Goal: Task Accomplishment & Management: Complete application form

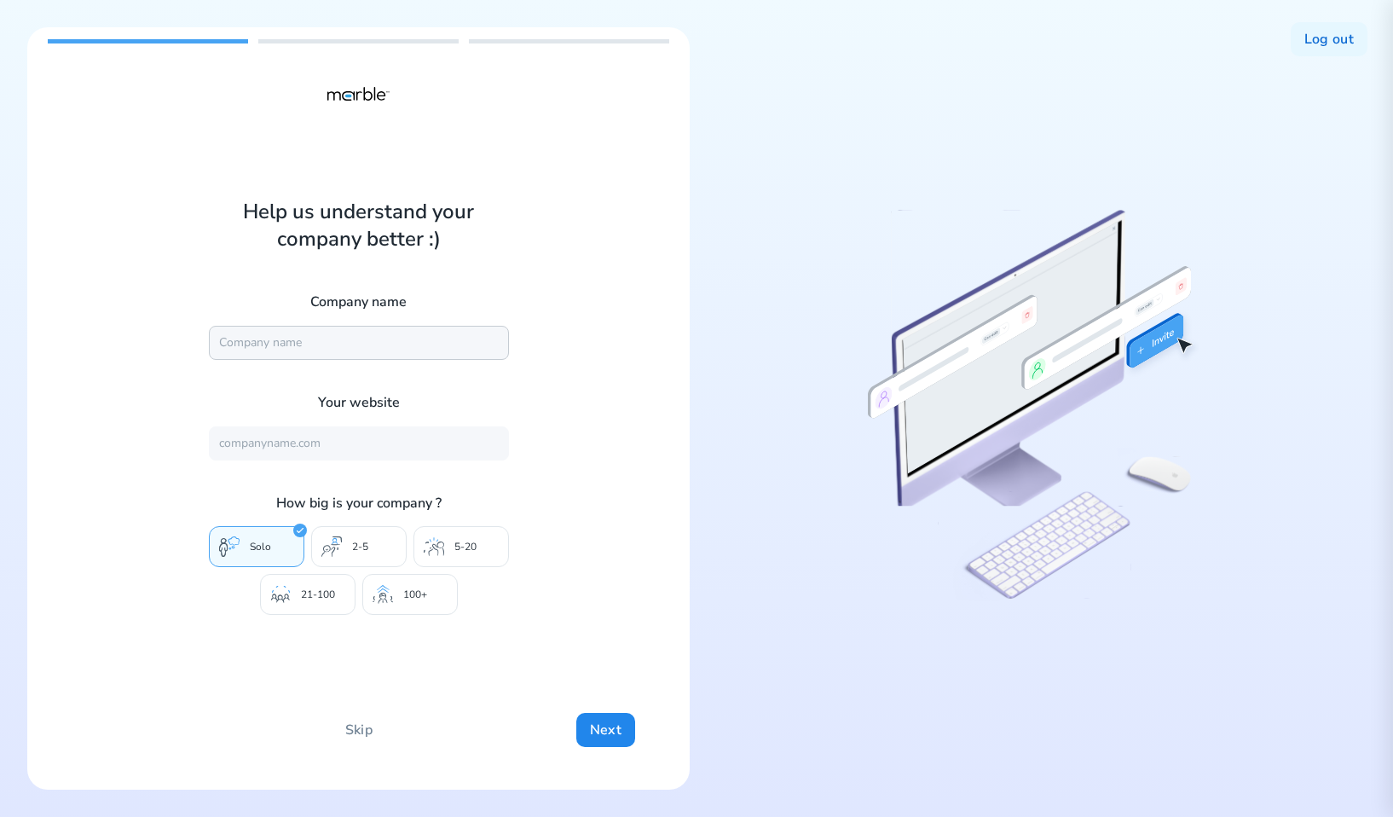
click at [398, 347] on input "text" at bounding box center [359, 343] width 300 height 34
type input "Marble"
click at [410, 452] on input "text" at bounding box center [359, 443] width 300 height 34
type input "https://mrbl.bio/"
click at [464, 550] on p "5-20" at bounding box center [465, 547] width 22 height 14
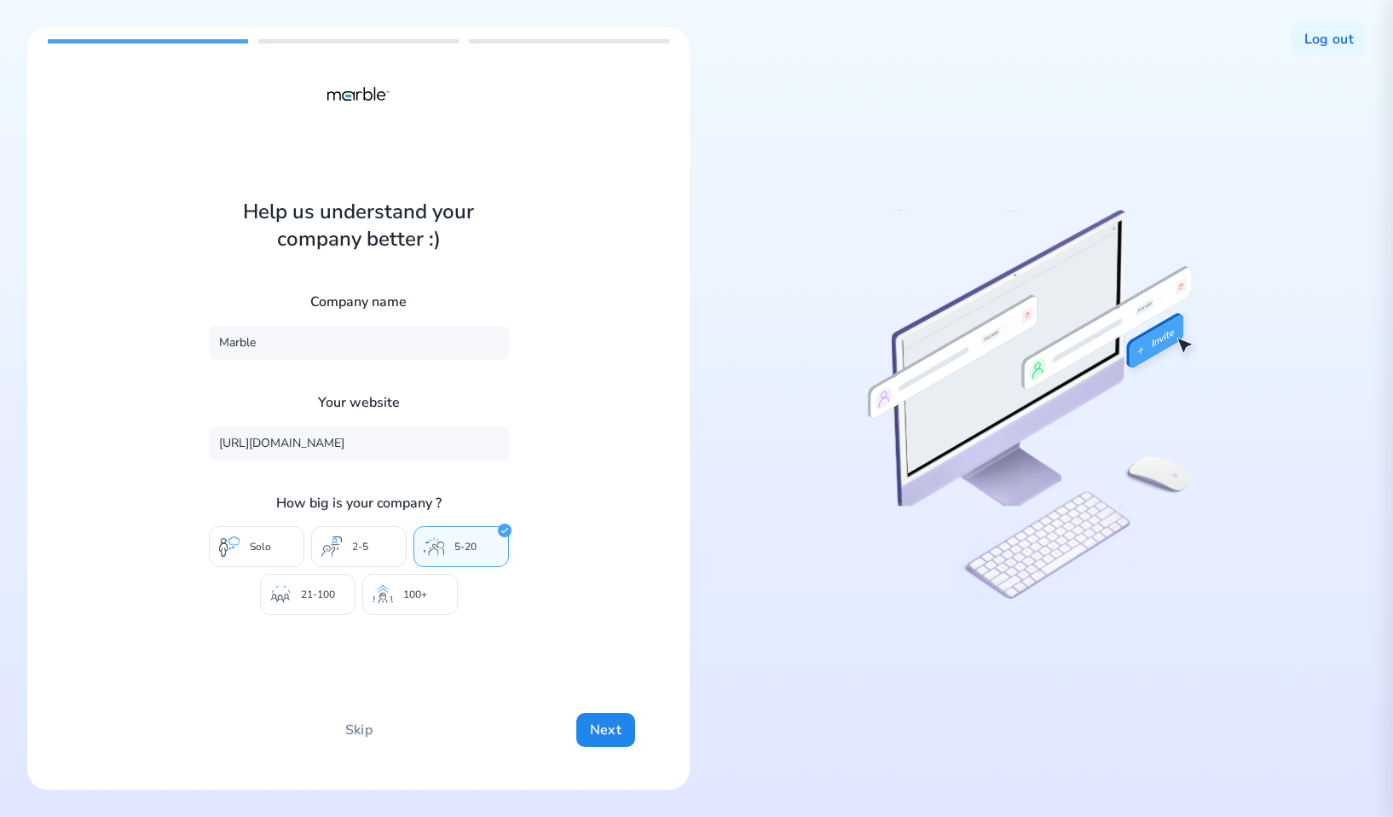
click at [408, 595] on p "100+" at bounding box center [415, 595] width 24 height 14
click at [617, 750] on div "Help us understand your company better :) Company name Marble Your website http…" at bounding box center [358, 408] width 663 height 762
click at [615, 734] on button "Next" at bounding box center [605, 730] width 59 height 34
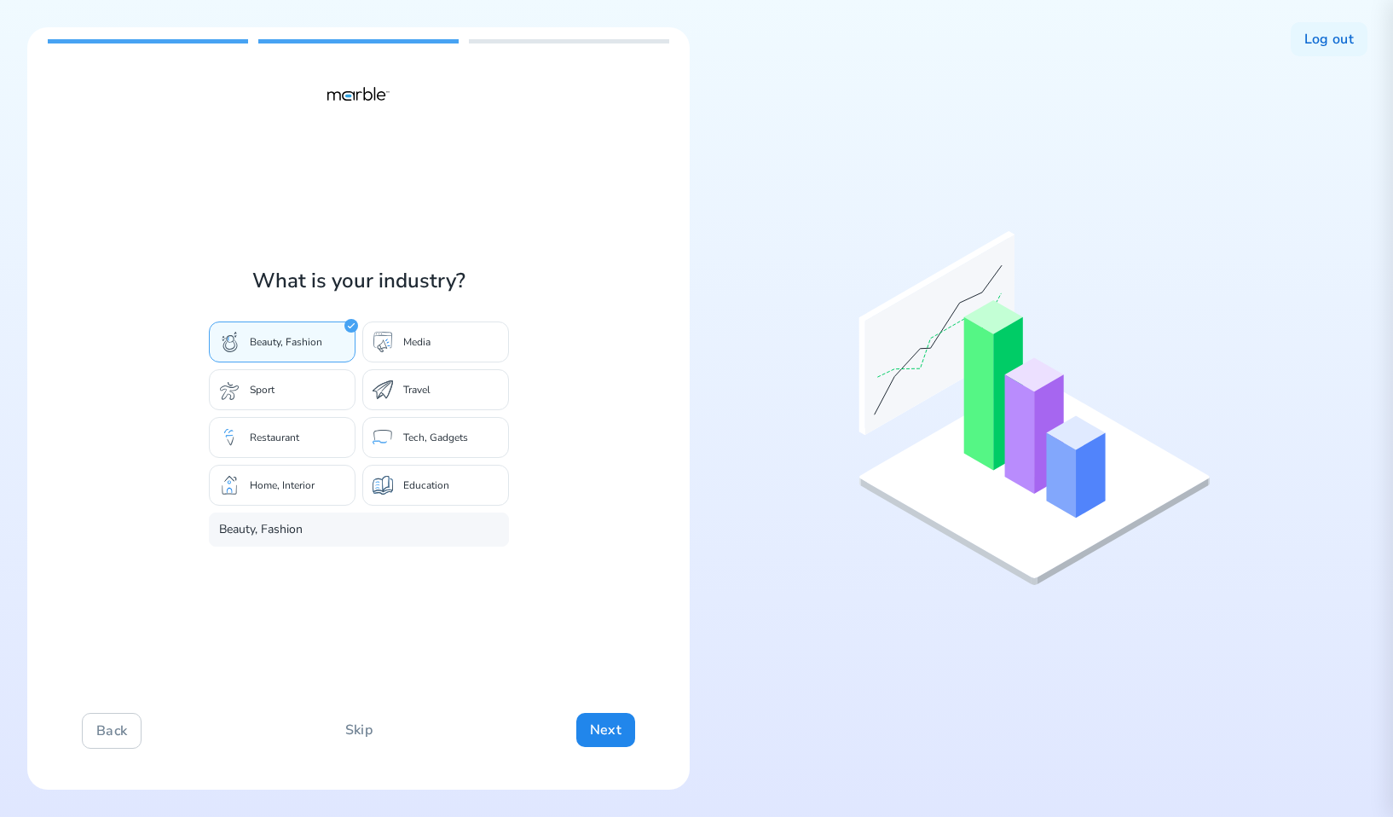
click at [320, 386] on div "Sport" at bounding box center [282, 389] width 147 height 41
type input "Sport"
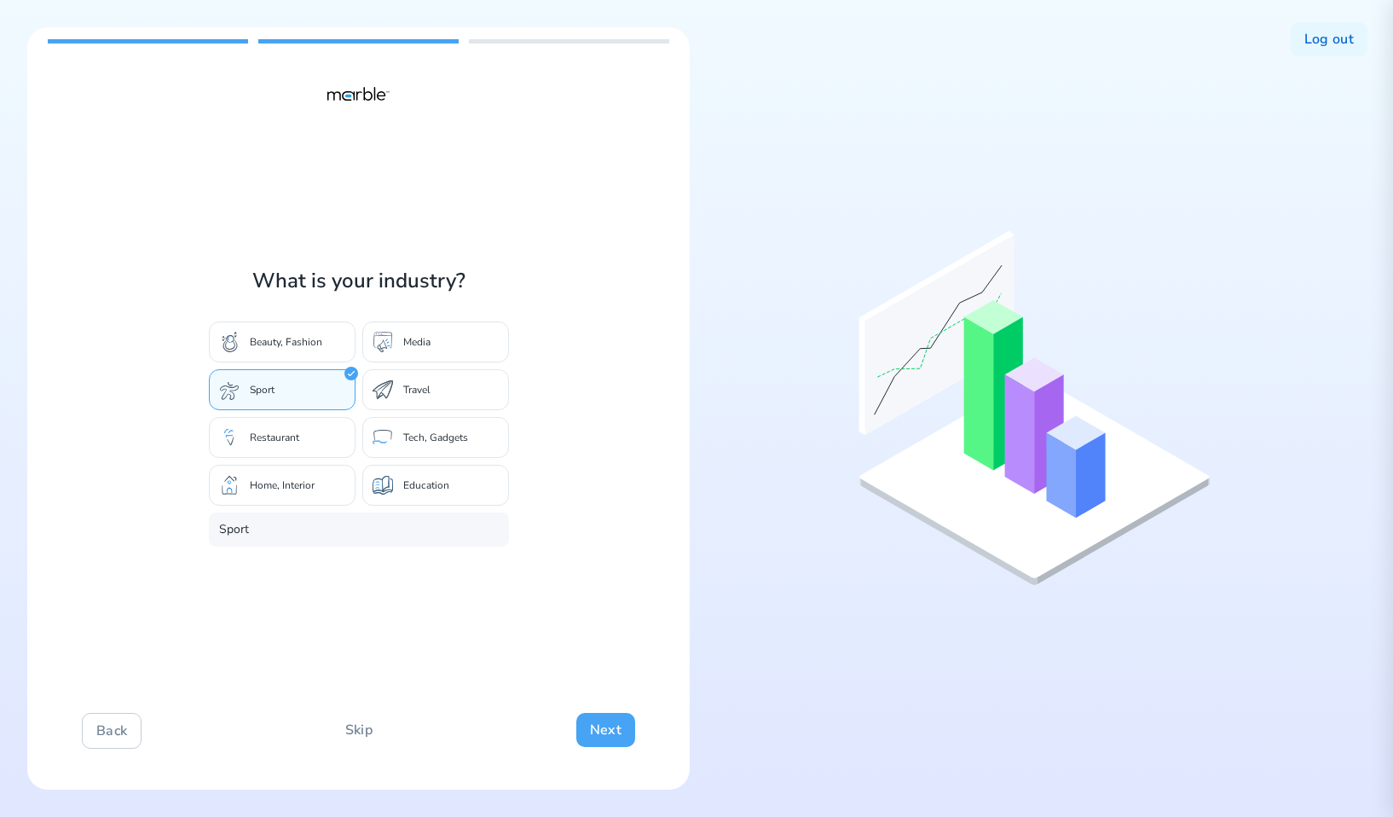
click at [608, 726] on button "Next" at bounding box center [605, 730] width 59 height 34
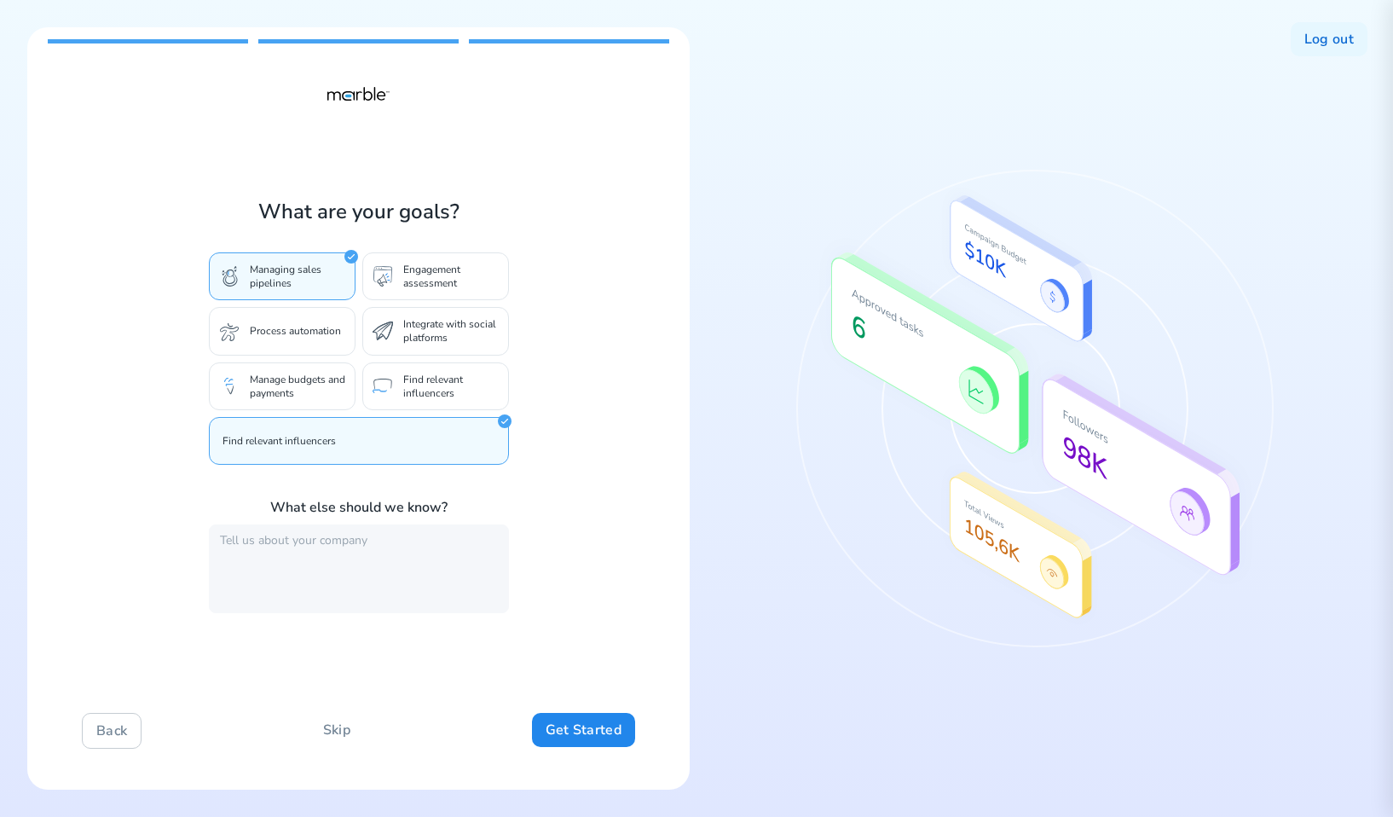
click at [442, 373] on p "Find relevant influencers" at bounding box center [451, 386] width 96 height 27
click at [414, 269] on p "Engagement assessment" at bounding box center [451, 276] width 96 height 27
click at [358, 533] on textarea at bounding box center [359, 568] width 300 height 89
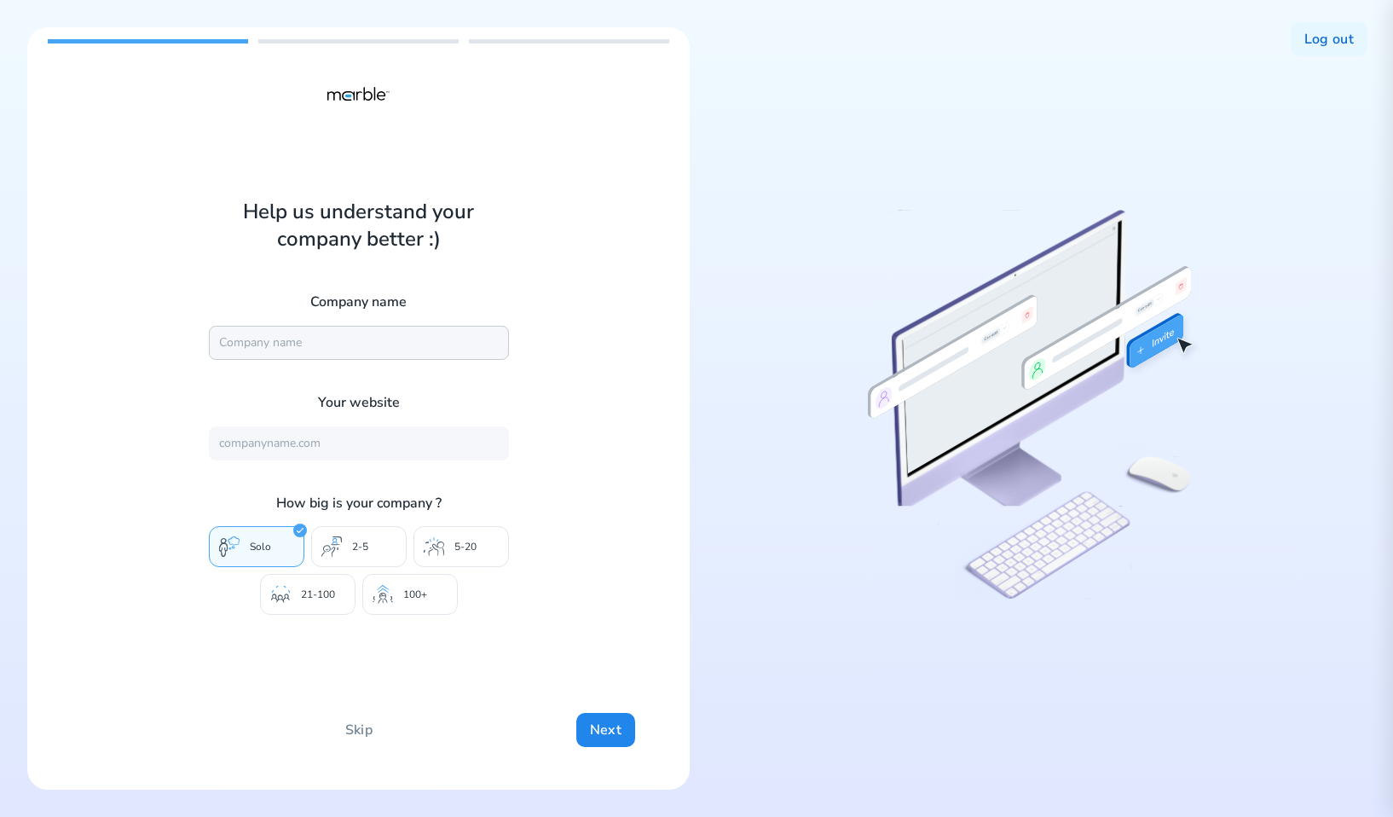
click at [337, 351] on input "text" at bounding box center [359, 343] width 300 height 34
type input "DashBouquet"
click at [313, 448] on input "text" at bounding box center [359, 443] width 300 height 34
click at [588, 530] on div "Help us understand your company better :) Company name DashBouquet Your website…" at bounding box center [358, 408] width 663 height 762
click at [303, 348] on input "text" at bounding box center [359, 343] width 300 height 34
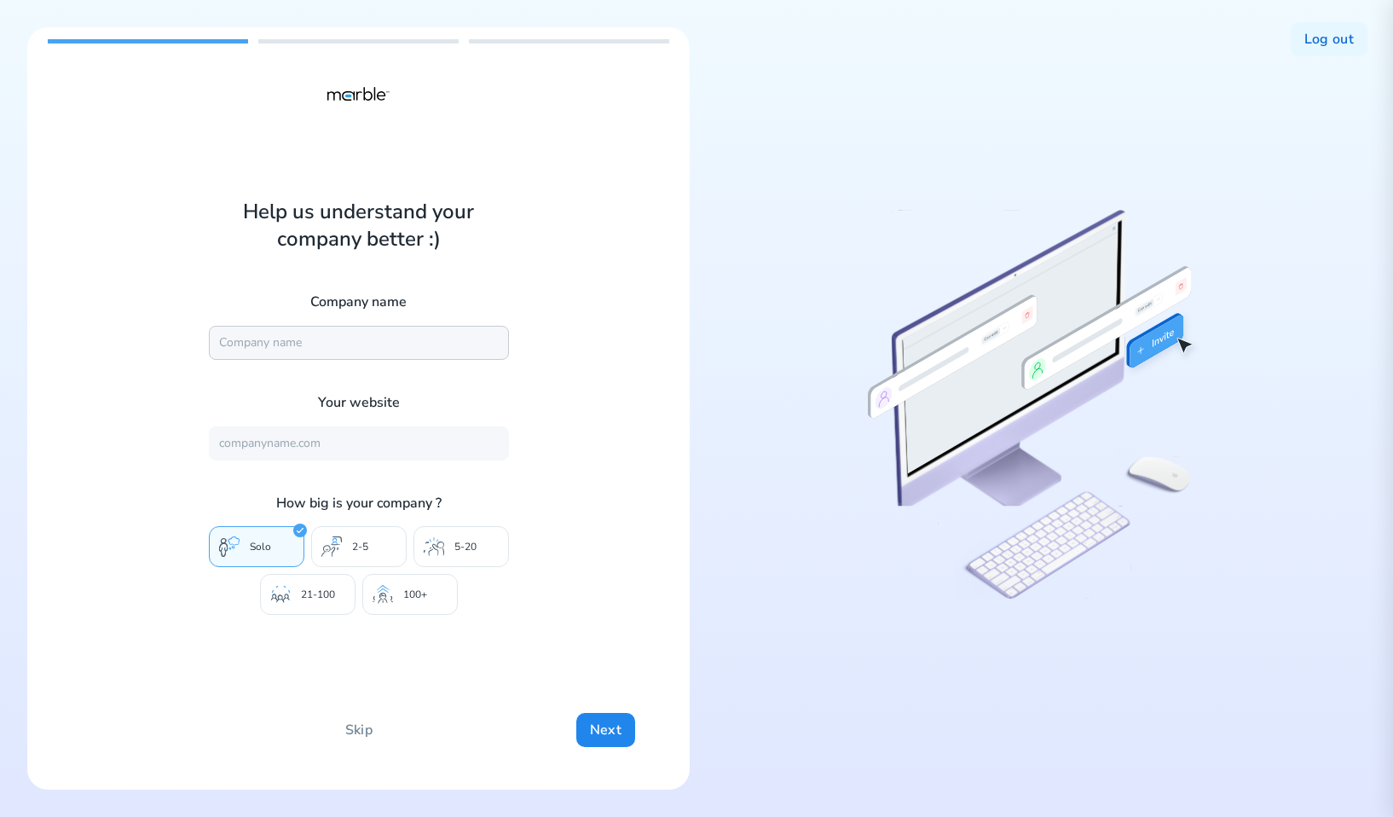
type input "Marble"
click at [328, 448] on input "text" at bounding box center [359, 443] width 300 height 34
type input "https://mrbl.bio/"
click at [460, 553] on div "5-20" at bounding box center [462, 546] width 96 height 41
click at [431, 575] on div "100+" at bounding box center [410, 594] width 96 height 41
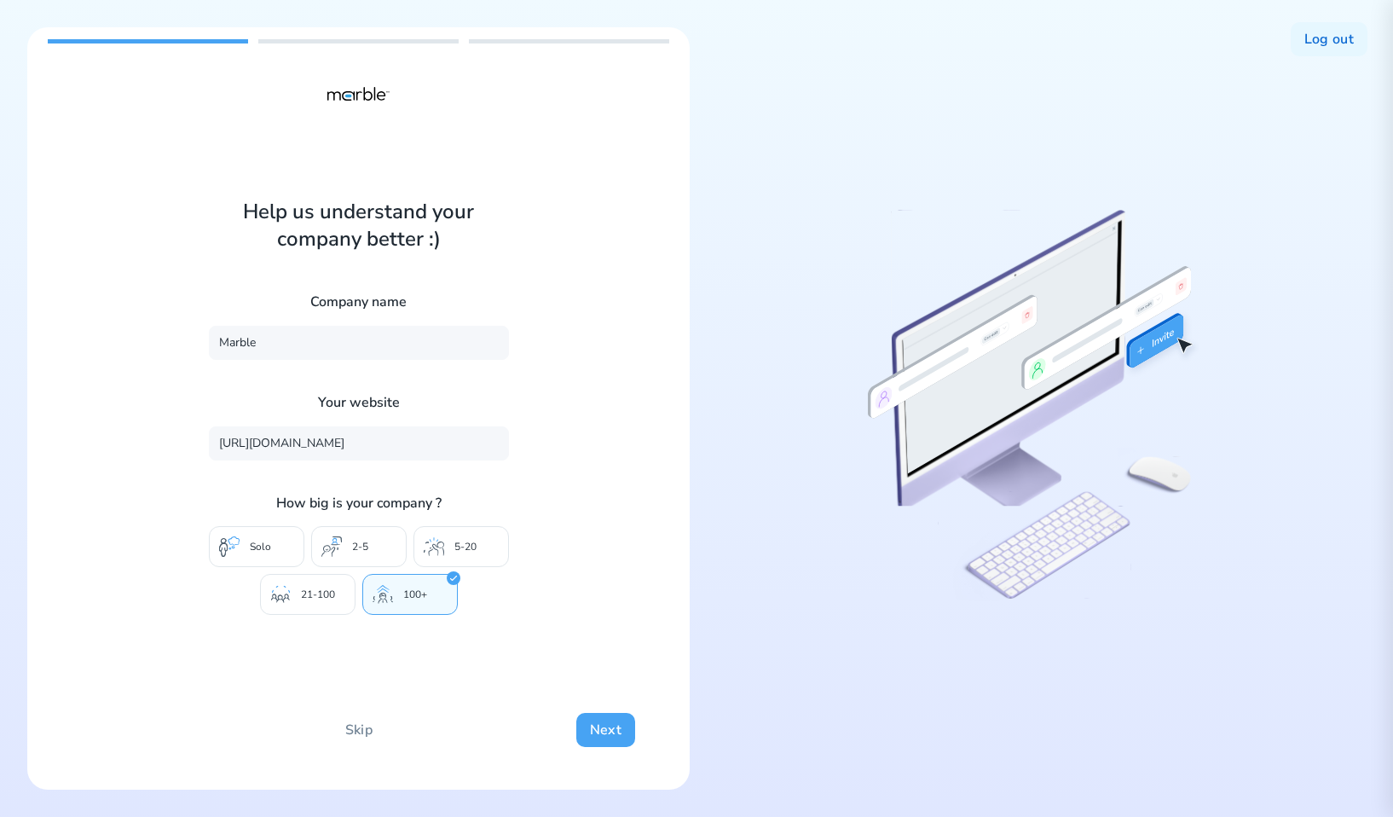
click at [619, 739] on button "Next" at bounding box center [605, 730] width 59 height 34
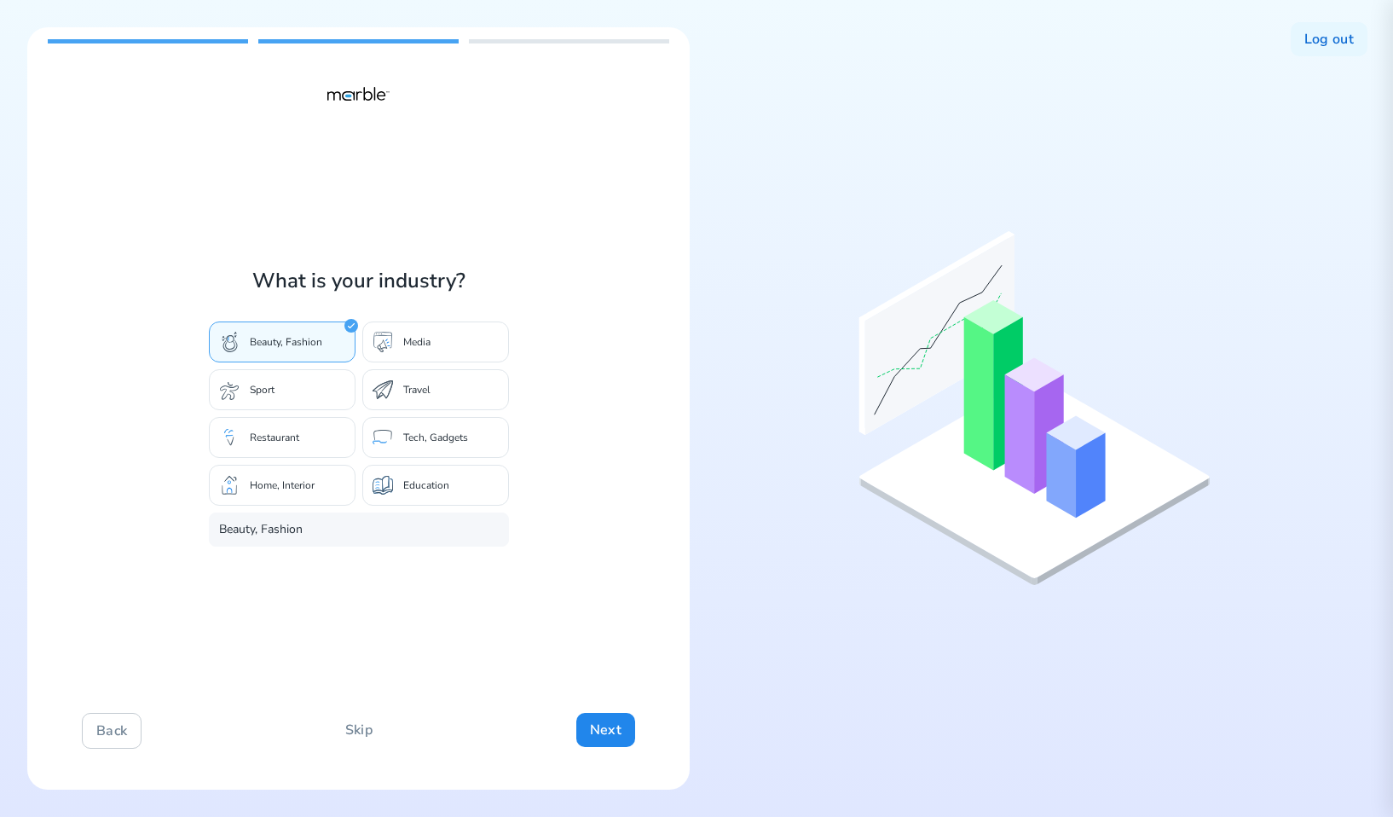
click at [294, 386] on div "Sport" at bounding box center [282, 389] width 147 height 41
type input "Sport"
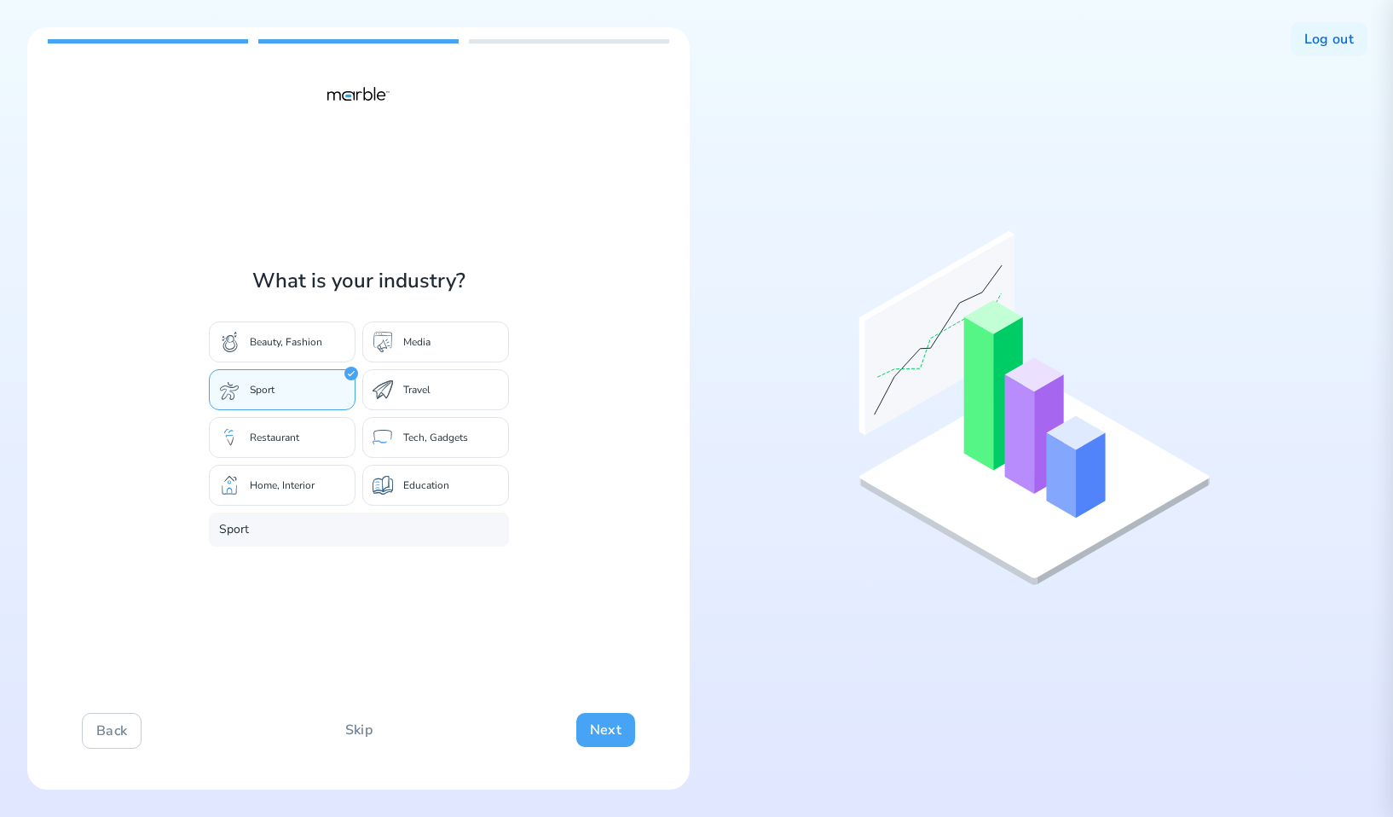
click at [604, 732] on button "Next" at bounding box center [605, 730] width 59 height 34
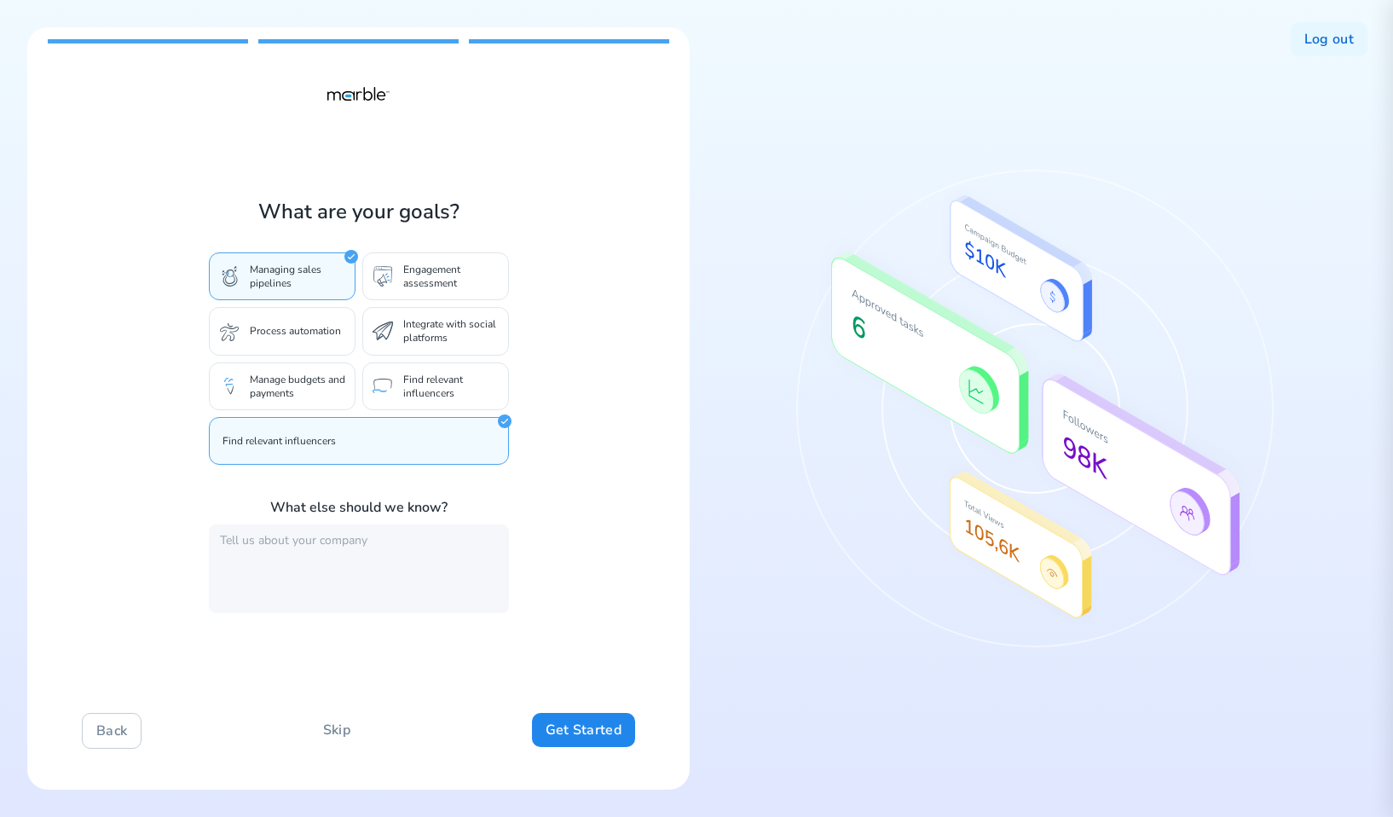
click at [430, 288] on p "Engagement assessment" at bounding box center [451, 276] width 96 height 27
click at [322, 546] on textarea at bounding box center [359, 568] width 300 height 89
click at [303, 537] on textarea at bounding box center [359, 568] width 300 height 89
type textarea "big company"
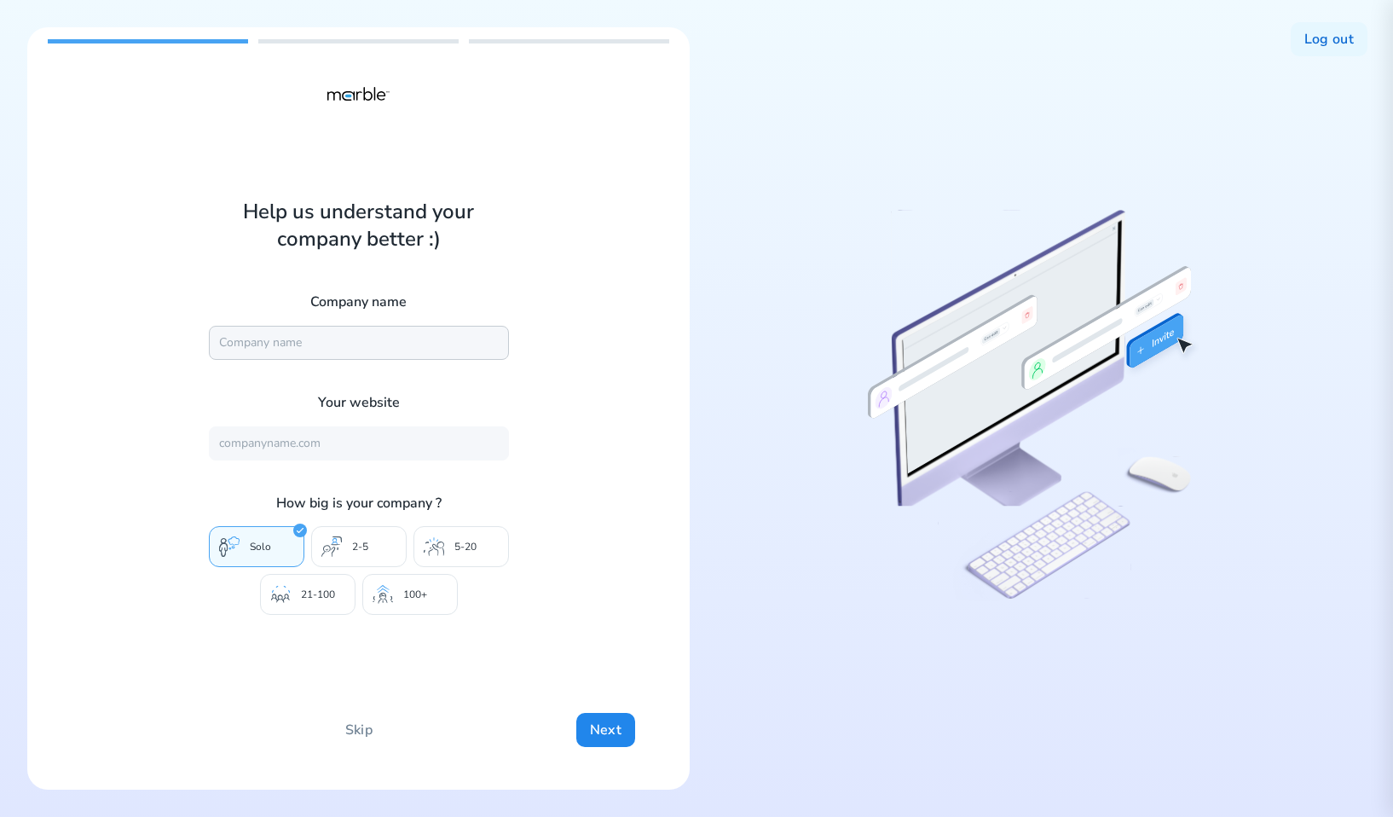
click at [382, 344] on input "text" at bounding box center [359, 343] width 300 height 34
type input "Marble"
click at [331, 449] on input "text" at bounding box center [359, 443] width 300 height 34
type input "[URL][DOMAIN_NAME]"
click at [414, 597] on p "100+" at bounding box center [415, 595] width 24 height 14
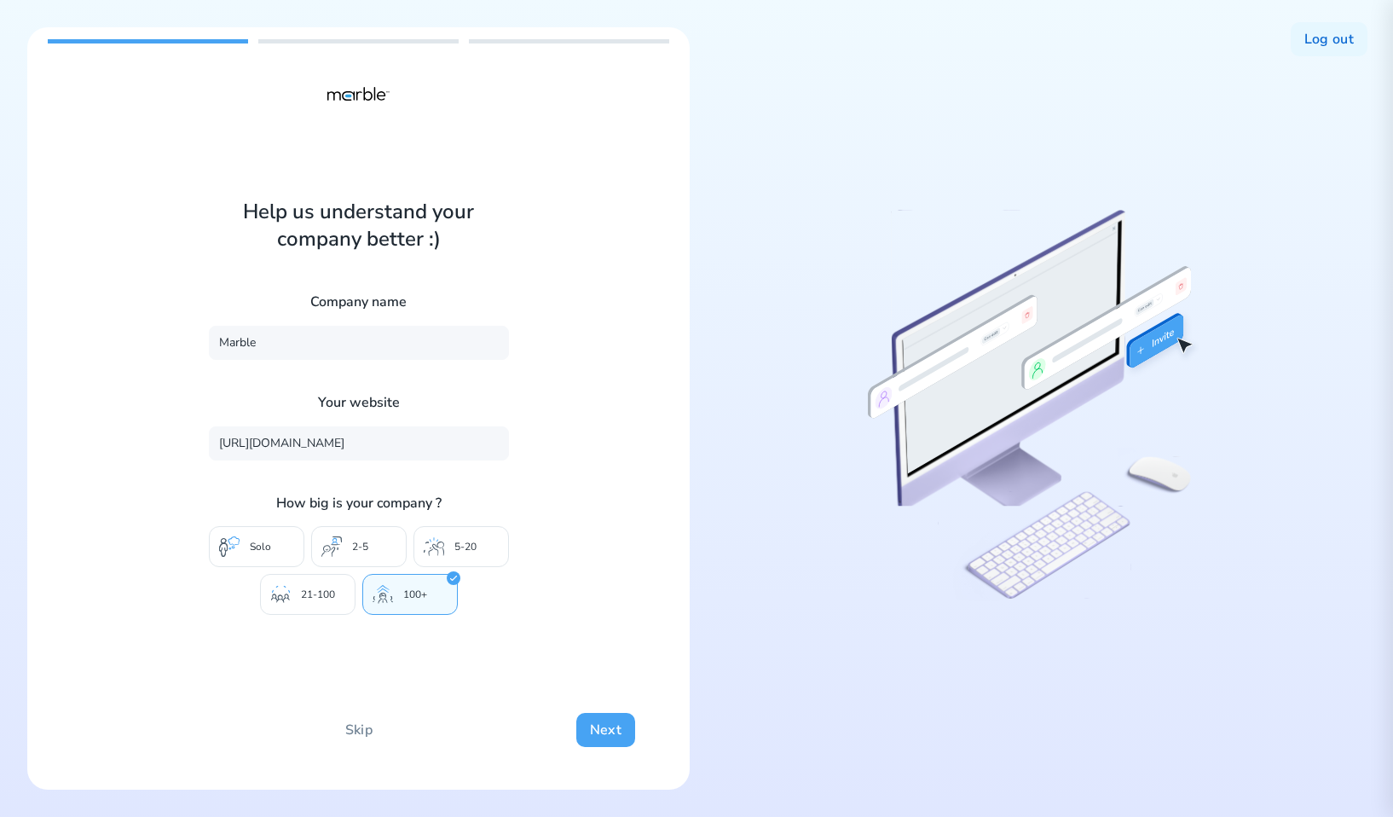
click at [617, 728] on button "Next" at bounding box center [605, 730] width 59 height 34
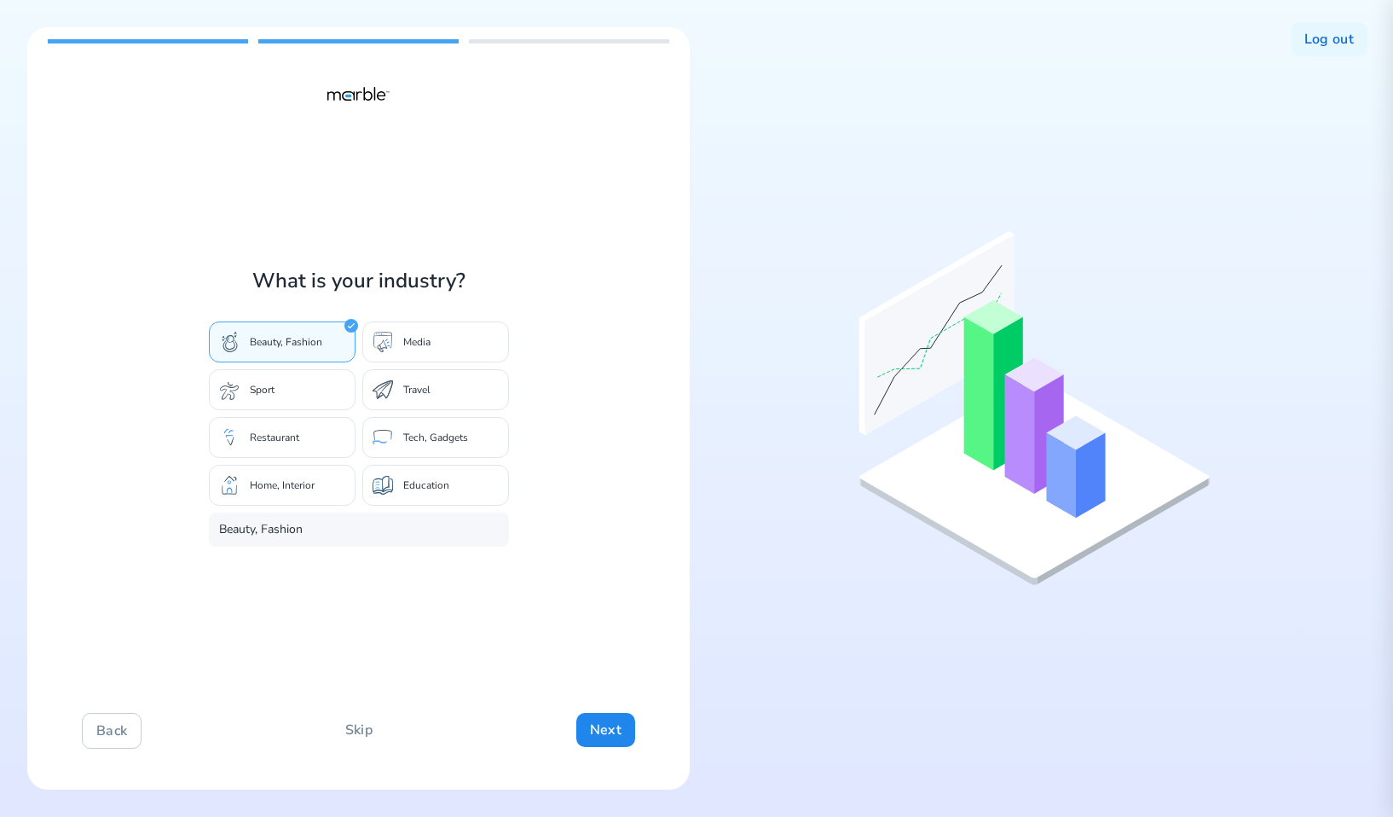
click at [296, 395] on div "Sport" at bounding box center [282, 389] width 147 height 41
type input "Sport"
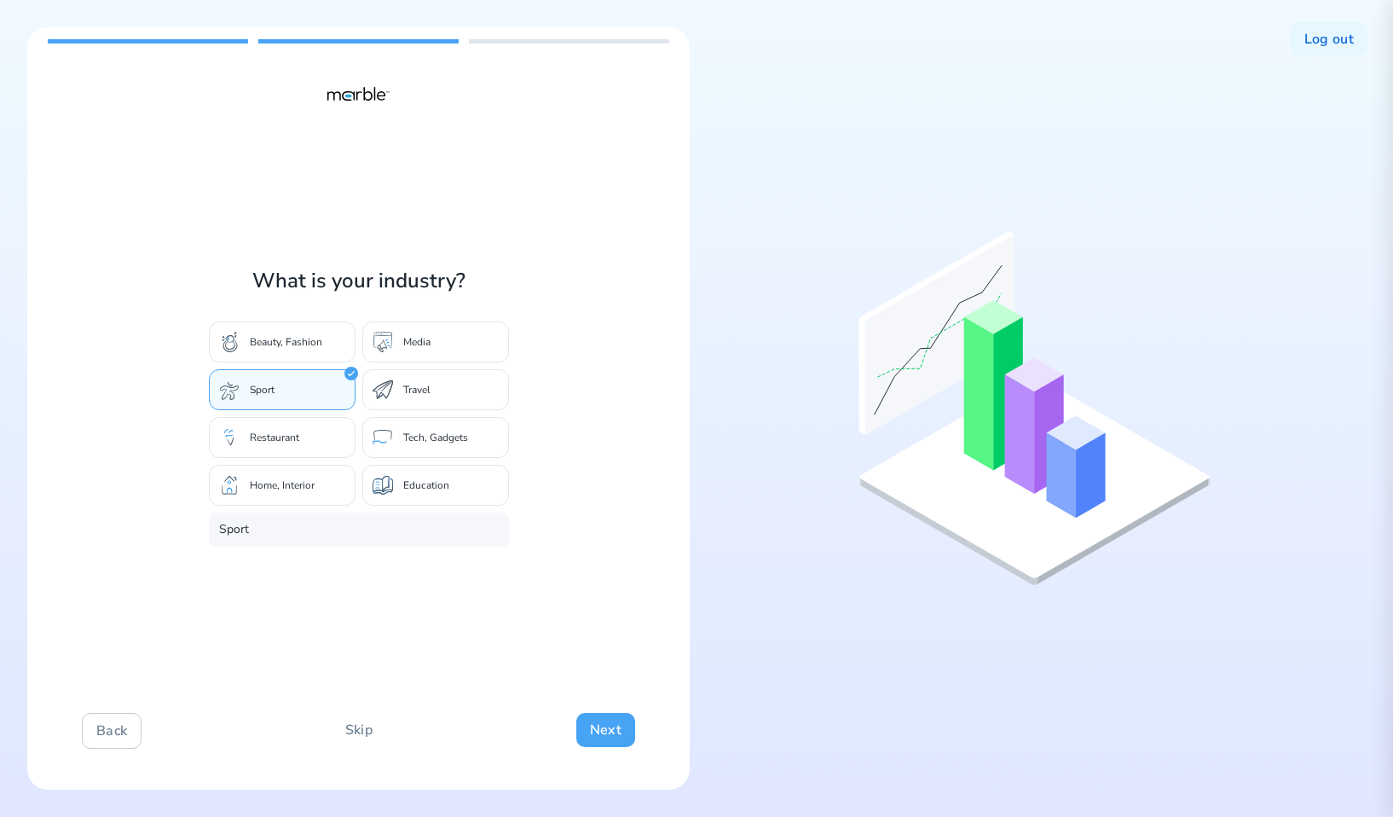
click at [600, 720] on button "Next" at bounding box center [605, 730] width 59 height 34
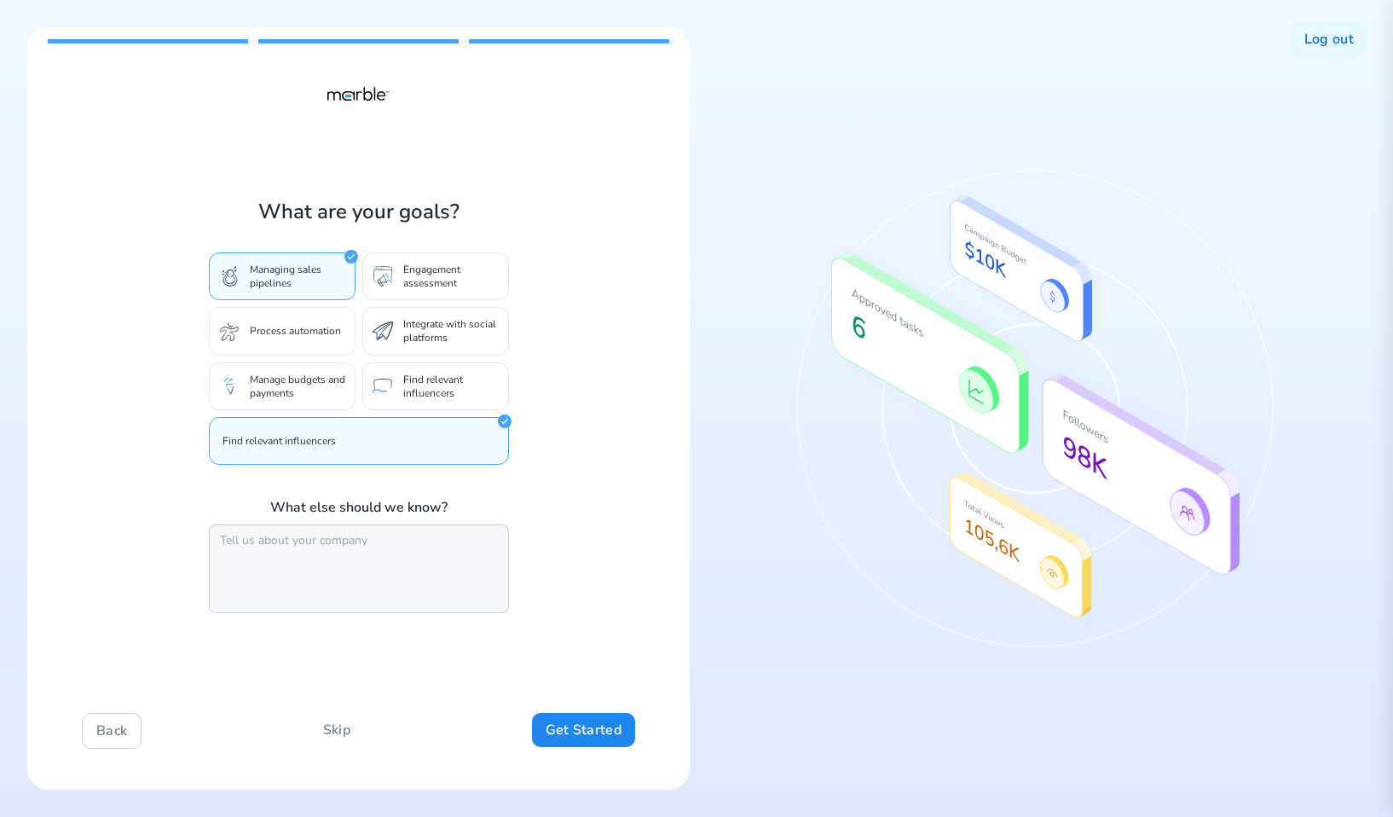
click at [427, 547] on textarea at bounding box center [359, 568] width 300 height 89
click at [232, 542] on textarea "biig company" at bounding box center [359, 568] width 300 height 89
type textarea "big company"
click at [640, 584] on div "What are your goals? Managing sales pipelines Engagement assessment Process aut…" at bounding box center [358, 408] width 663 height 762
click at [594, 733] on button "Get Started" at bounding box center [583, 730] width 103 height 34
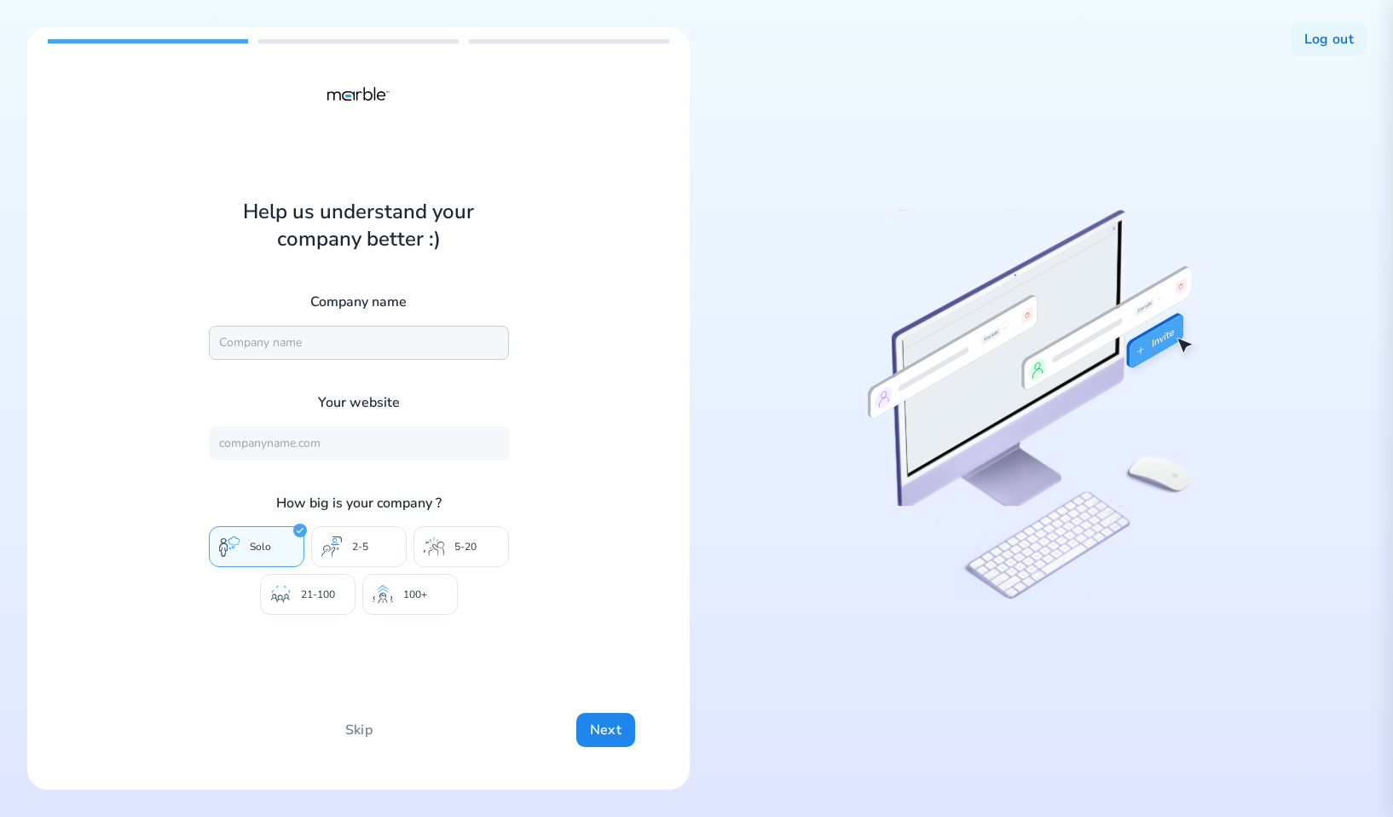
click at [327, 335] on input "text" at bounding box center [359, 343] width 300 height 34
type input "Marble"
click at [330, 451] on input "text" at bounding box center [359, 443] width 300 height 34
type input "[URL][DOMAIN_NAME]"
click at [391, 582] on div "100+" at bounding box center [410, 594] width 96 height 41
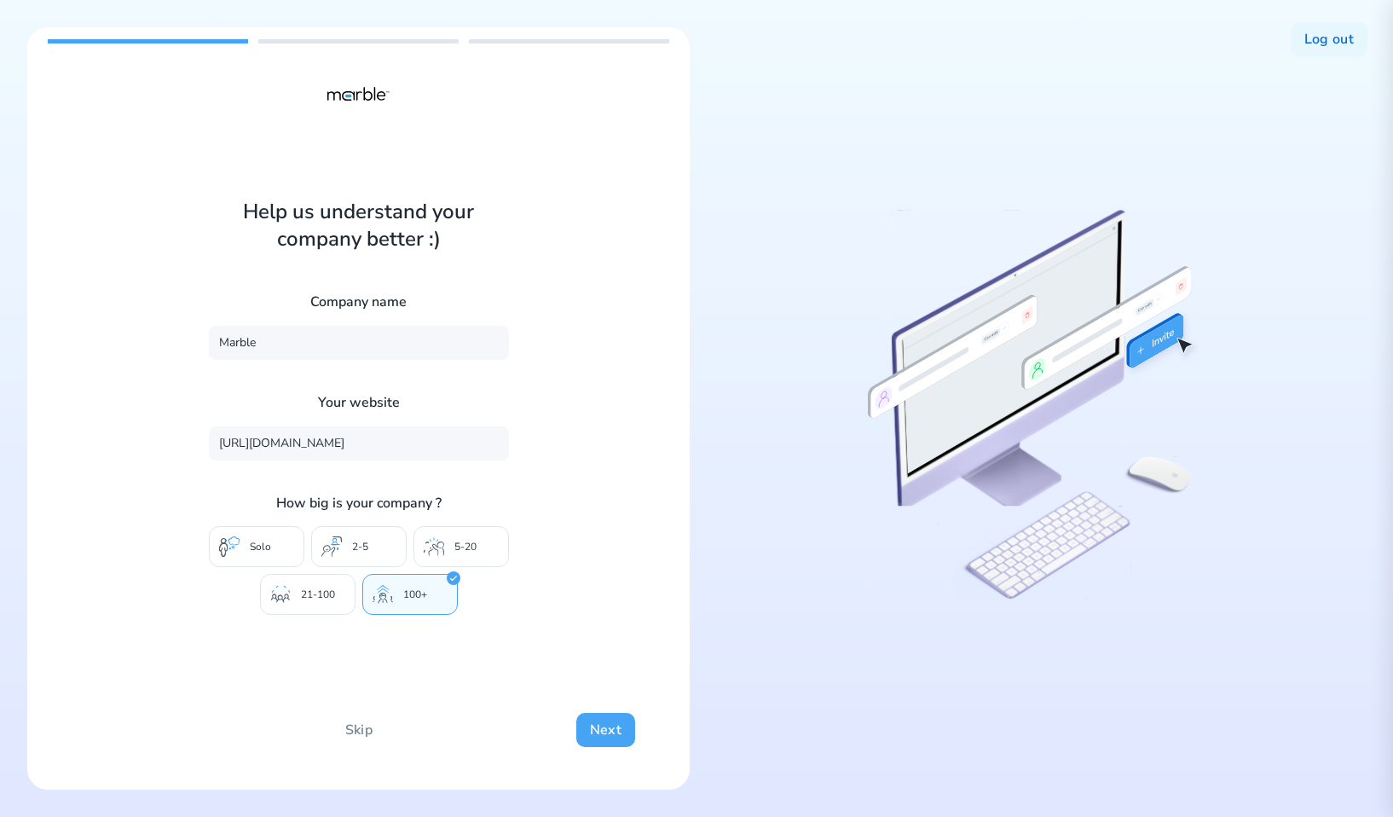
click at [611, 727] on button "Next" at bounding box center [605, 730] width 59 height 34
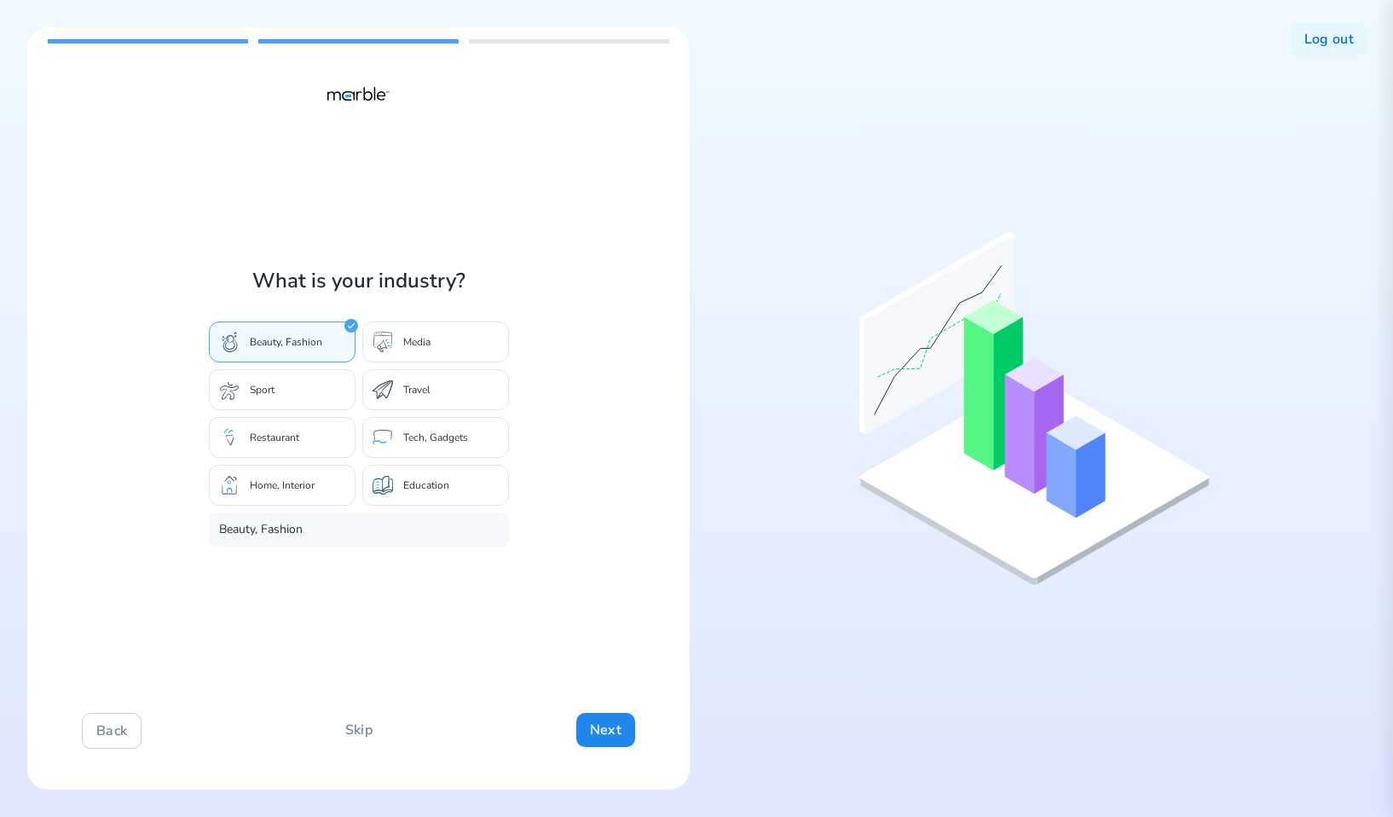
click at [306, 392] on div "Sport" at bounding box center [282, 389] width 147 height 41
type input "Sport"
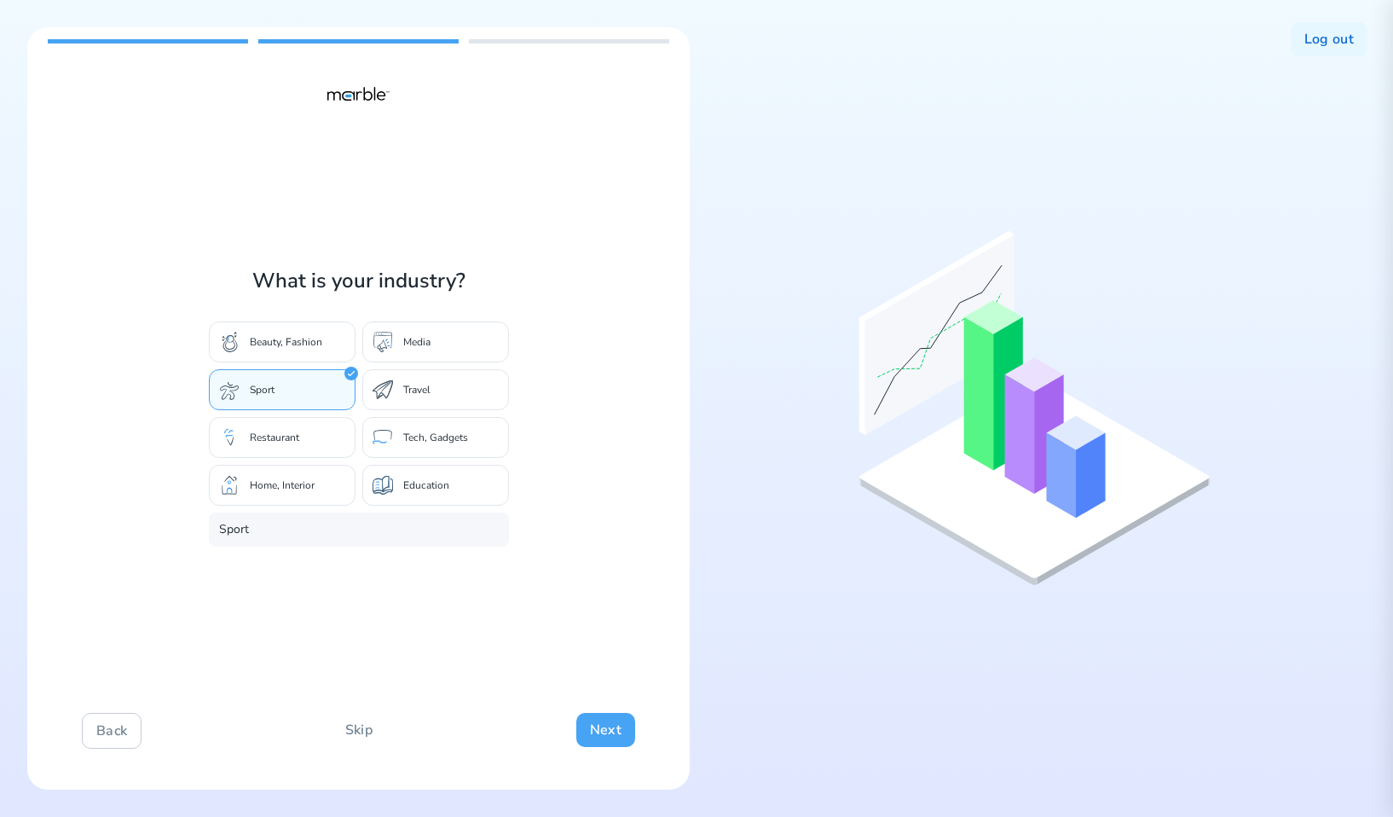
click at [625, 725] on button "Next" at bounding box center [605, 730] width 59 height 34
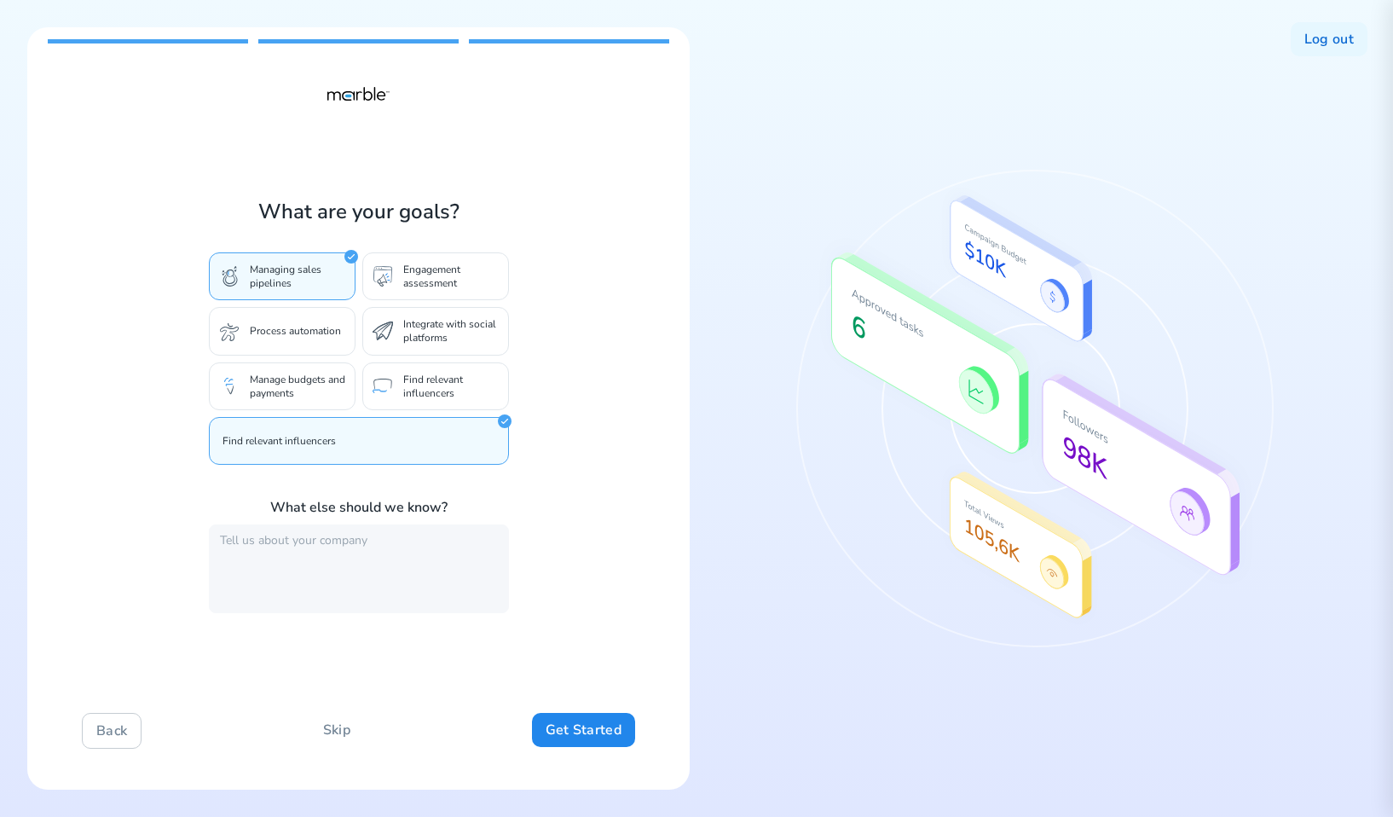
click at [414, 293] on div "Engagement assessment" at bounding box center [435, 276] width 147 height 48
click at [343, 556] on textarea at bounding box center [359, 568] width 300 height 89
click at [338, 550] on textarea at bounding box center [359, 568] width 300 height 89
type textarea "big company"
click at [622, 592] on div "What are your goals? Managing sales pipelines Engagement assessment Process aut…" at bounding box center [358, 408] width 663 height 762
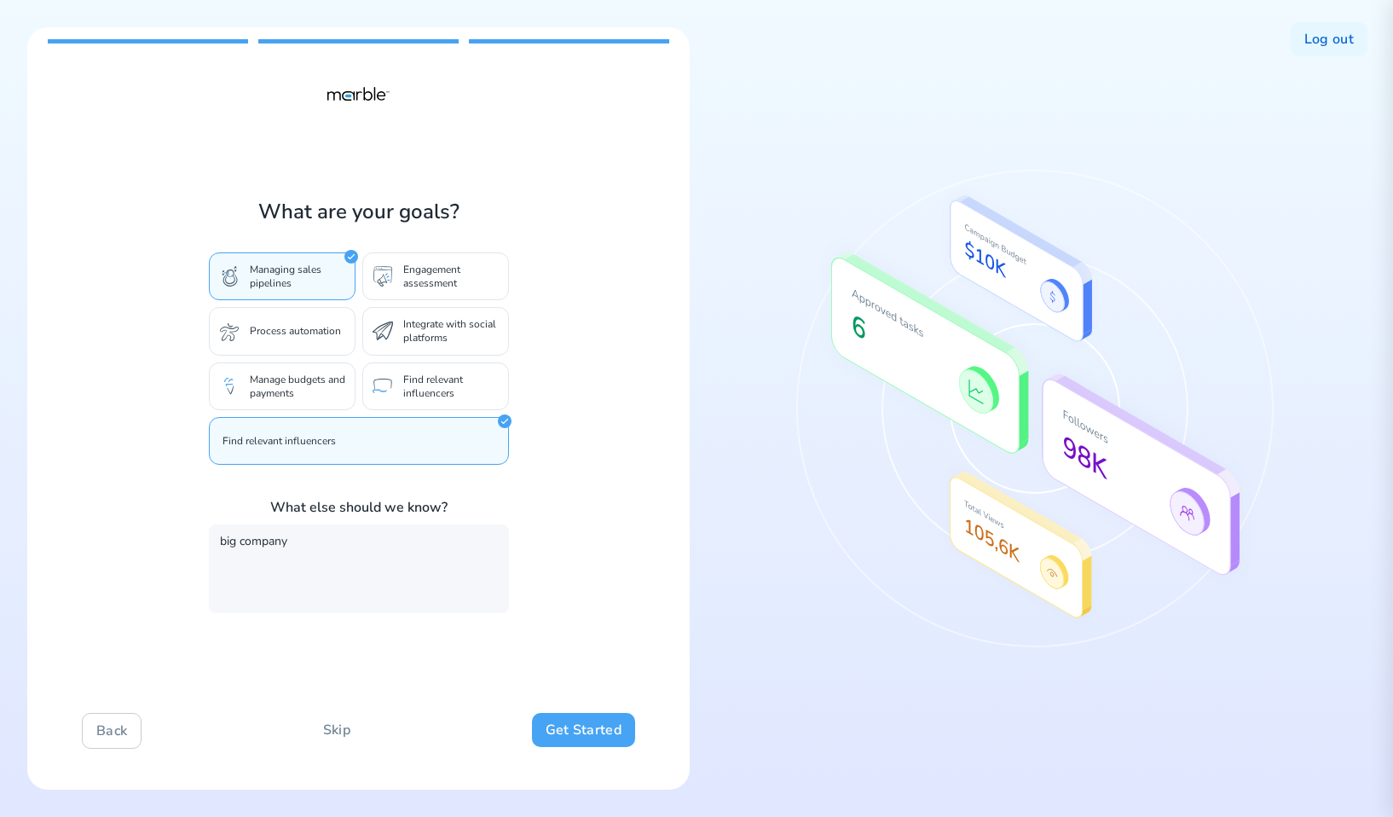
click at [601, 732] on button "Get Started" at bounding box center [583, 730] width 103 height 34
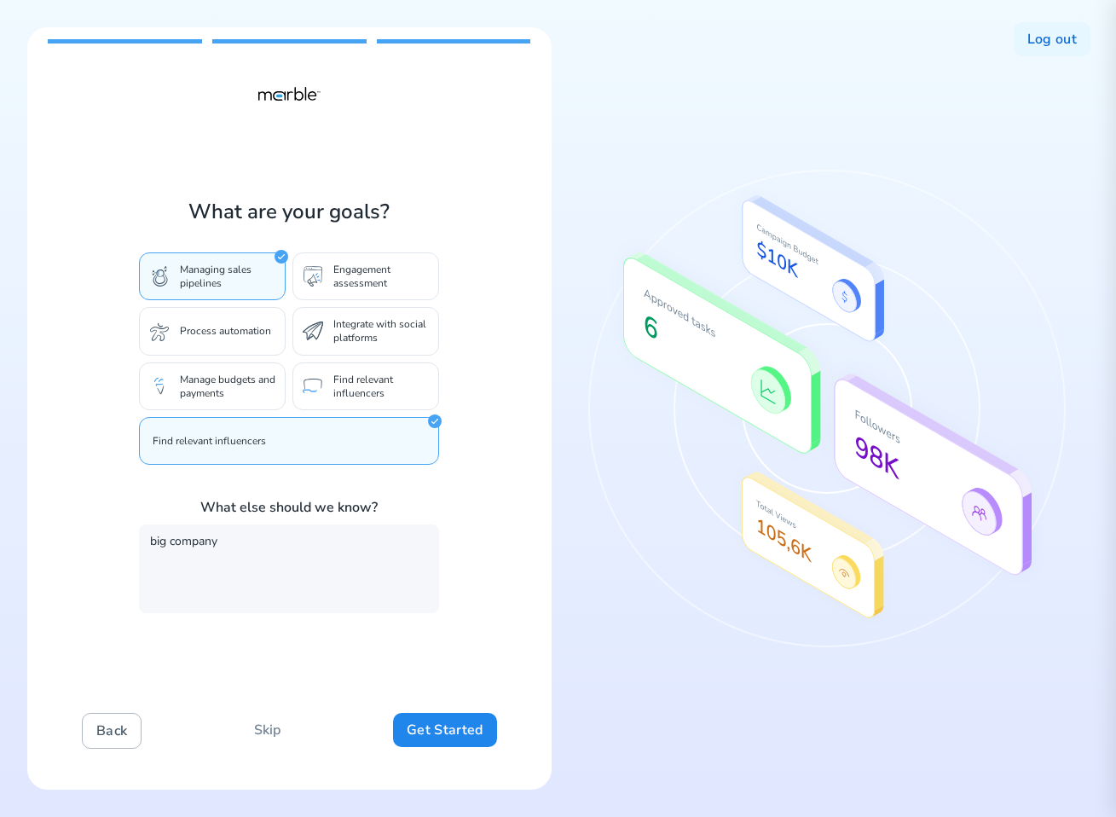
click at [96, 726] on button "Back" at bounding box center [112, 731] width 60 height 36
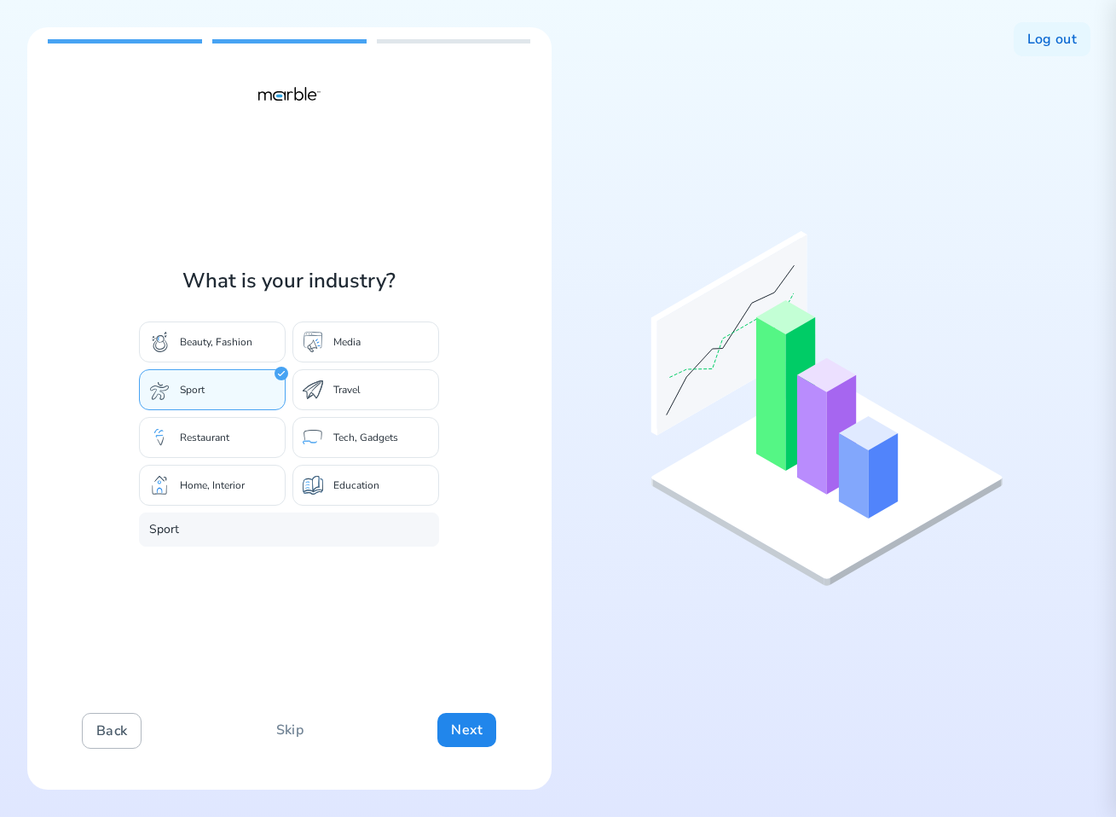
click at [101, 728] on button "Back" at bounding box center [112, 731] width 60 height 36
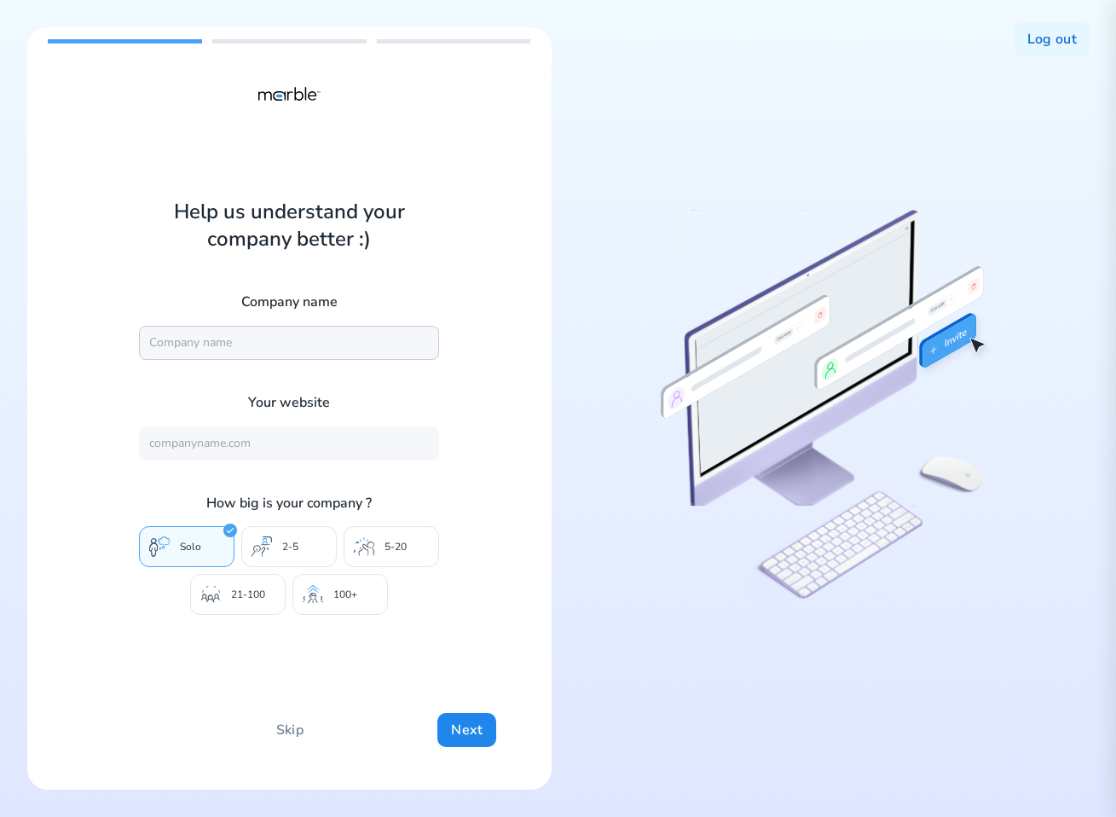
click at [290, 349] on input "text" at bounding box center [289, 343] width 300 height 34
type input "Marble"
click at [254, 447] on input "text" at bounding box center [289, 443] width 300 height 34
type input "https://mrbl.bio/"
click at [326, 592] on div "100+" at bounding box center [340, 594] width 96 height 41
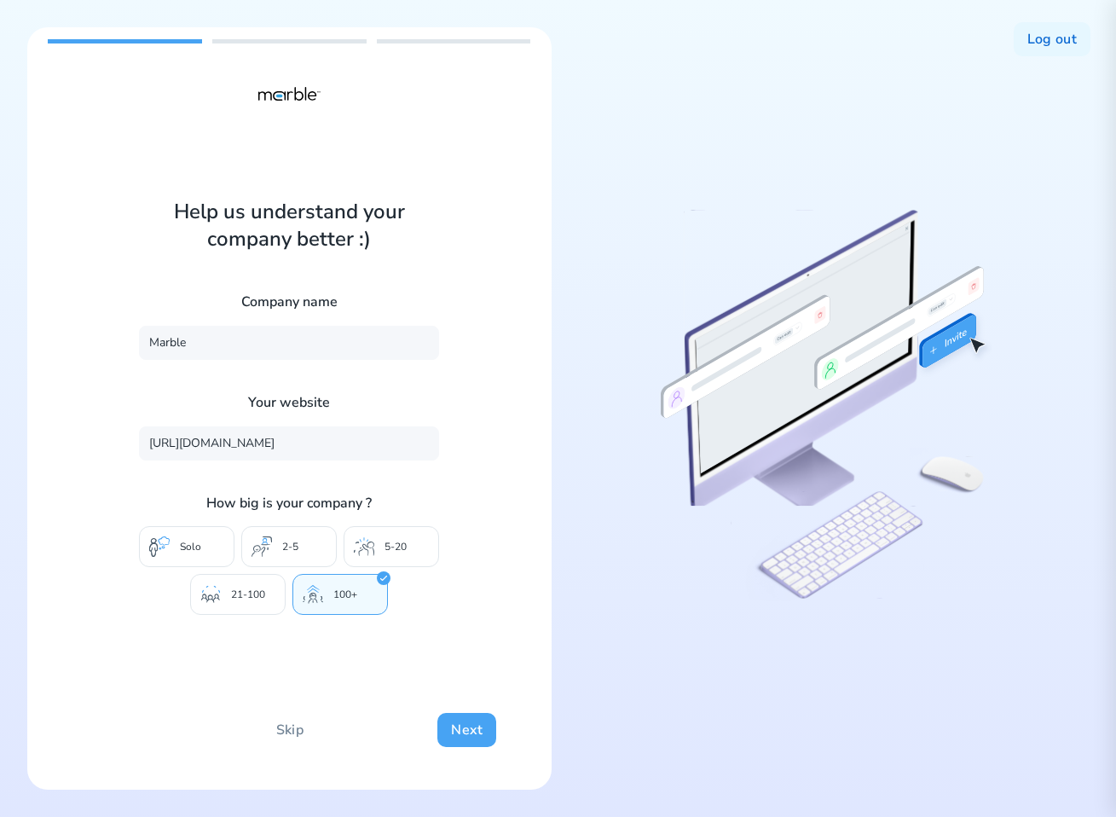
click at [443, 722] on button "Next" at bounding box center [466, 730] width 59 height 34
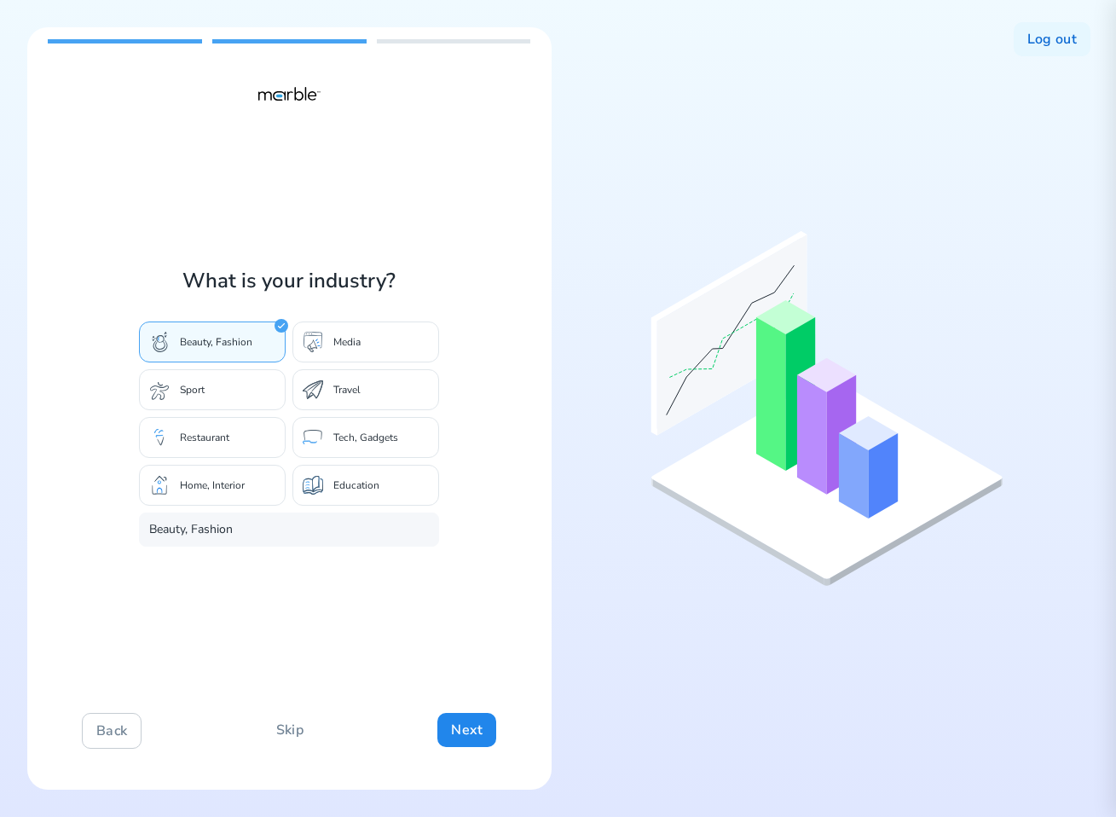
click at [246, 385] on div "Sport" at bounding box center [212, 389] width 147 height 41
type input "Sport"
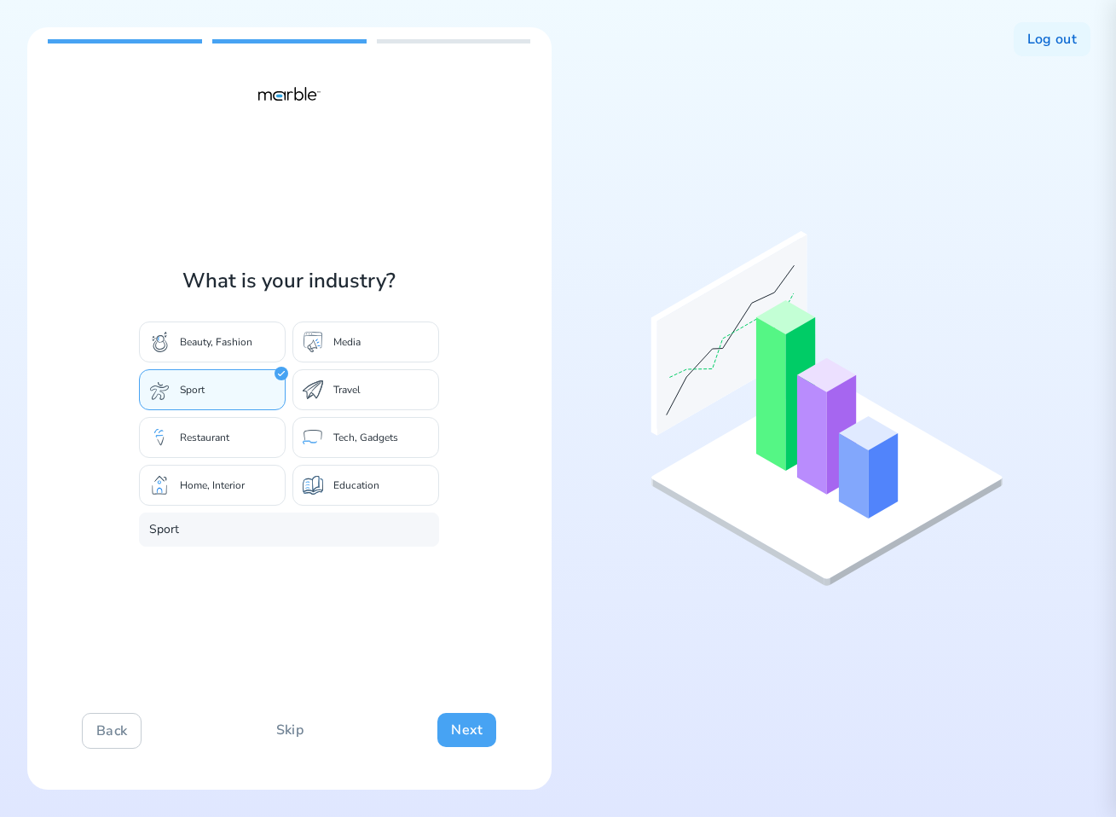
click at [458, 726] on button "Next" at bounding box center [466, 730] width 59 height 34
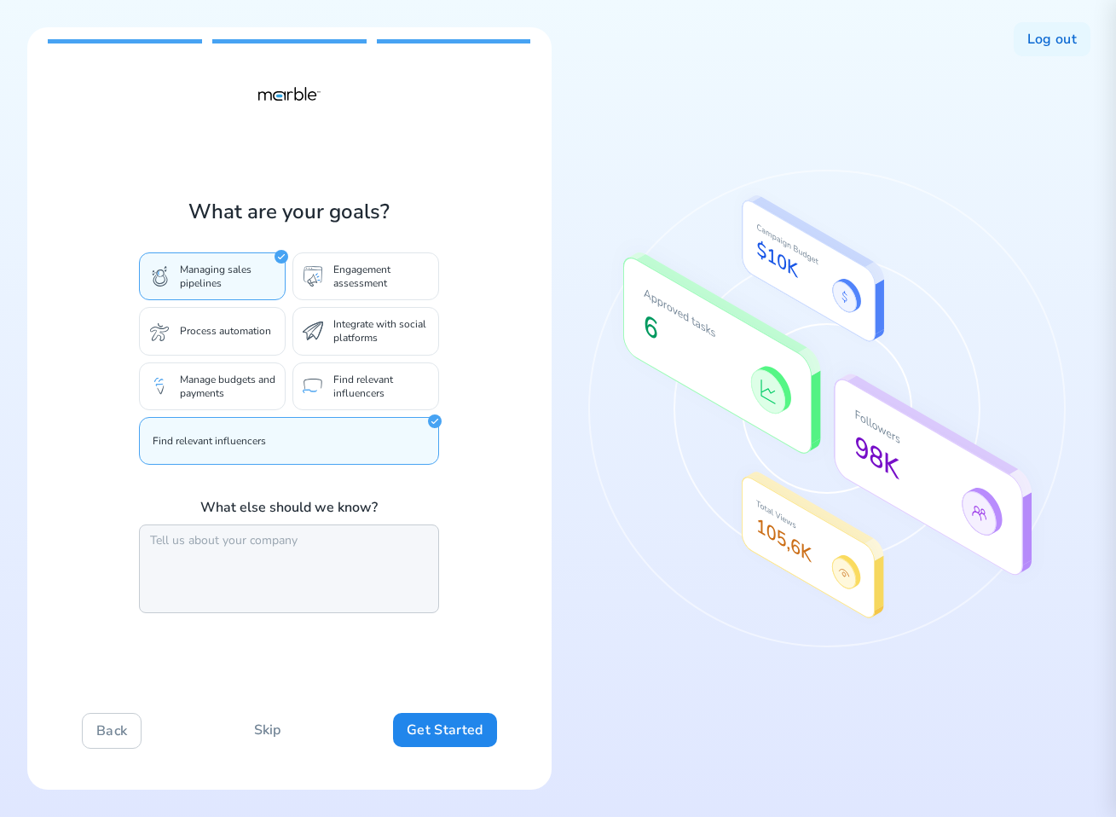
click at [314, 560] on textarea at bounding box center [289, 568] width 300 height 89
type textarea "big company"
click at [451, 733] on button "Get Started" at bounding box center [444, 730] width 103 height 34
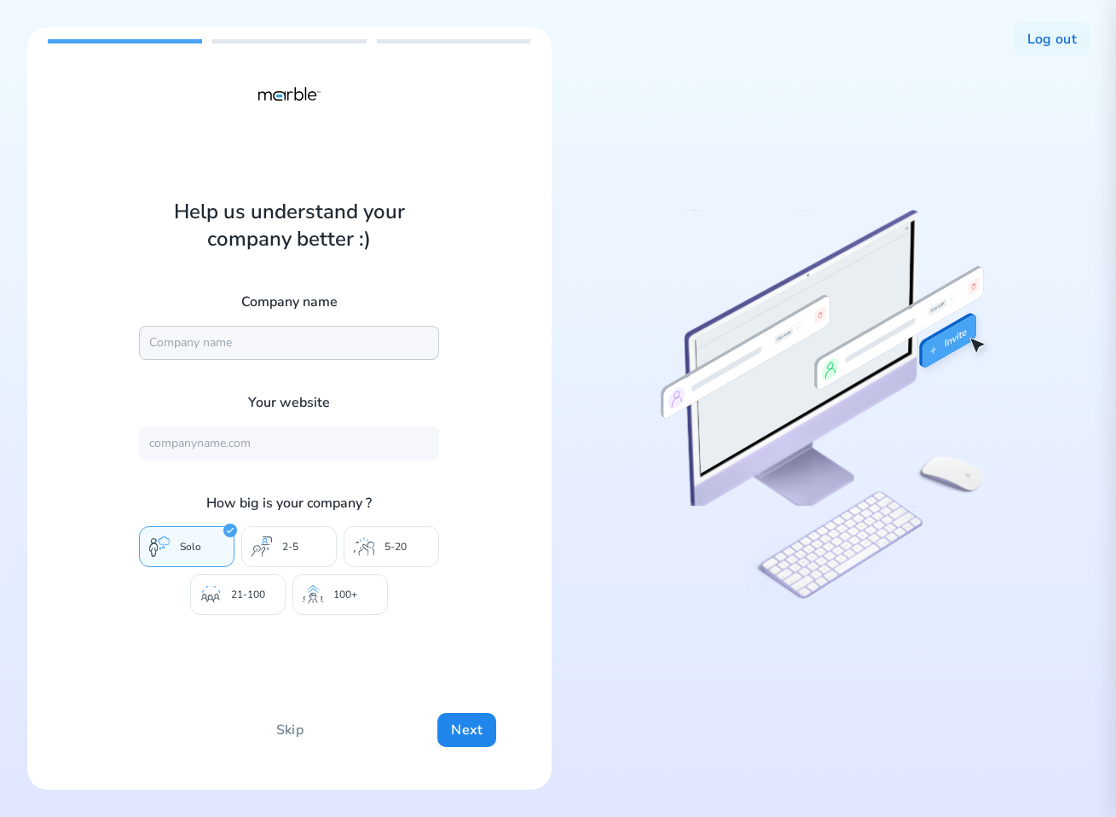
click at [315, 344] on input "text" at bounding box center [289, 343] width 300 height 34
type input "Marble"
click at [265, 449] on input "text" at bounding box center [289, 443] width 300 height 34
type input "[URL][DOMAIN_NAME]"
click at [354, 588] on p "100+" at bounding box center [345, 595] width 24 height 14
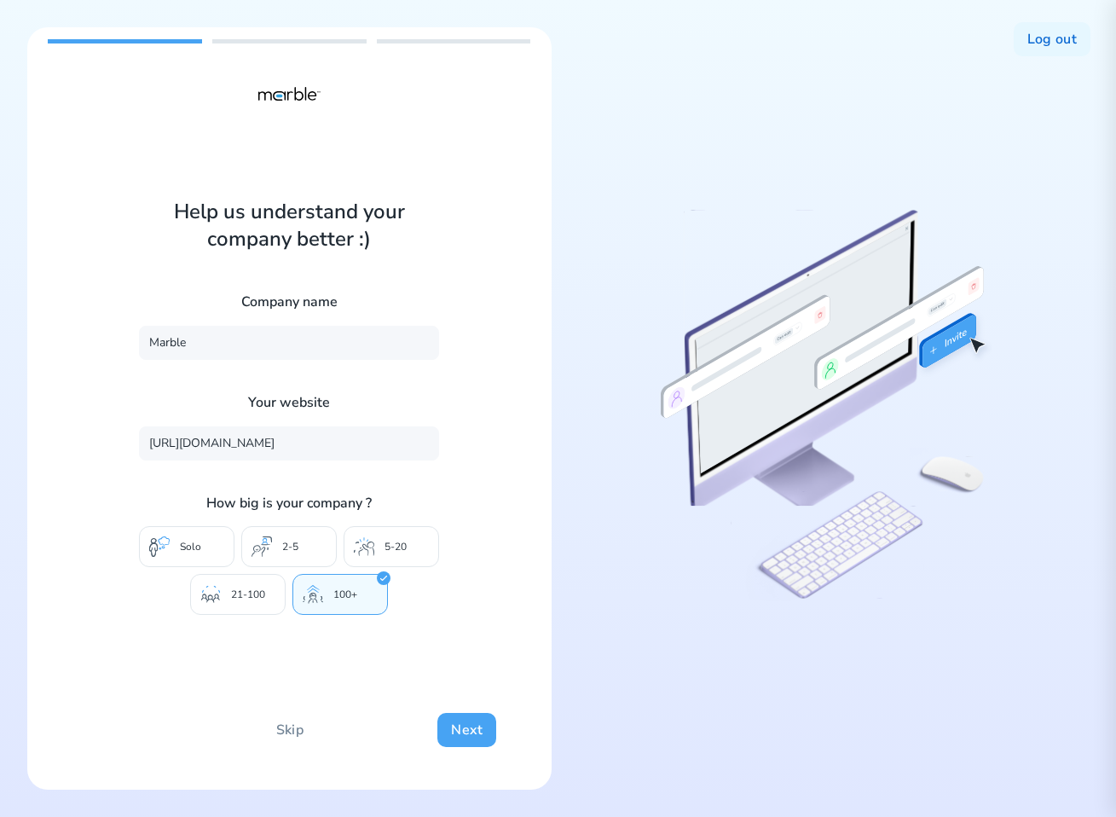
click at [474, 728] on button "Next" at bounding box center [466, 730] width 59 height 34
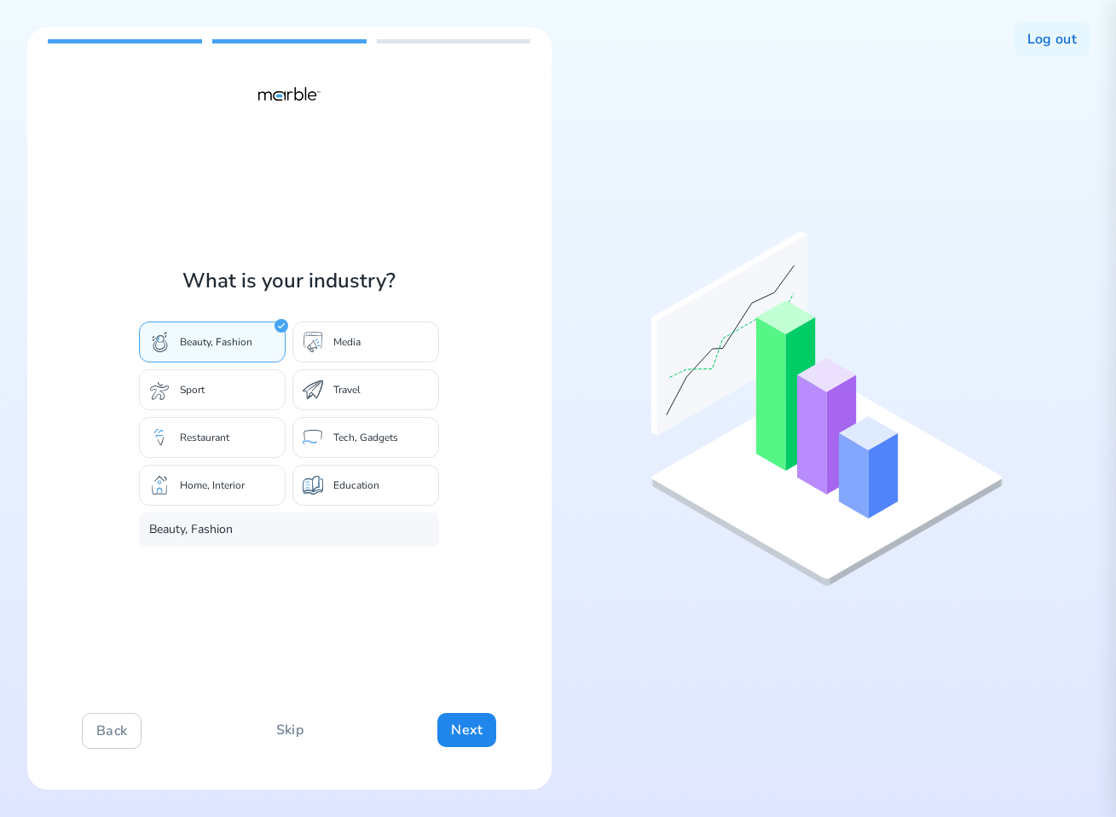
click at [201, 421] on div "Restaurant" at bounding box center [212, 437] width 147 height 41
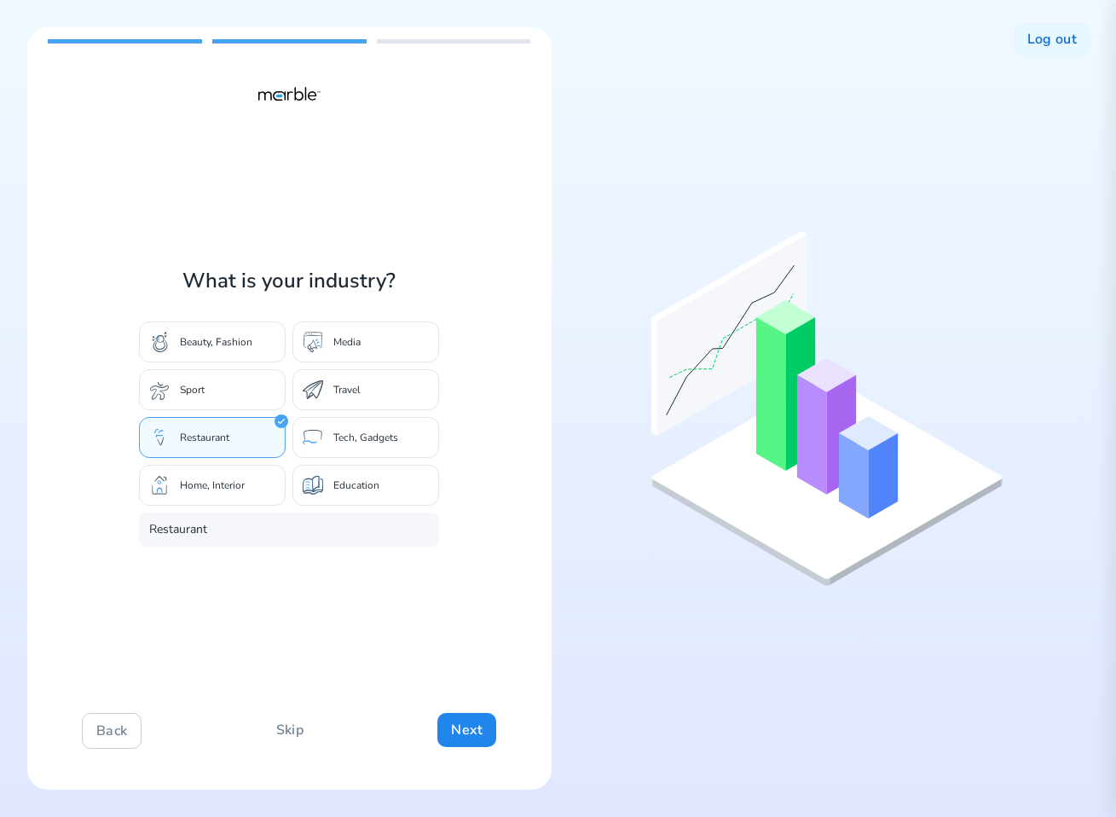
click at [220, 388] on div "Sport" at bounding box center [212, 389] width 147 height 41
type input "Sport"
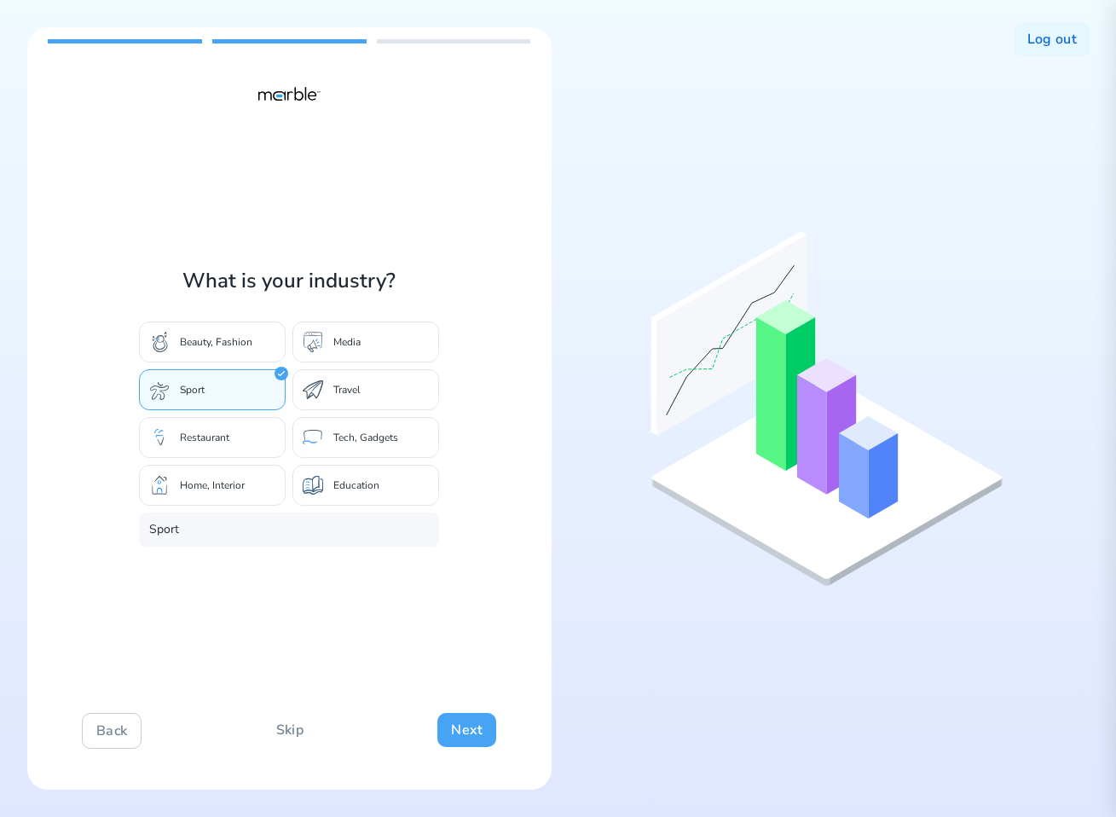
click at [476, 730] on button "Next" at bounding box center [466, 730] width 59 height 34
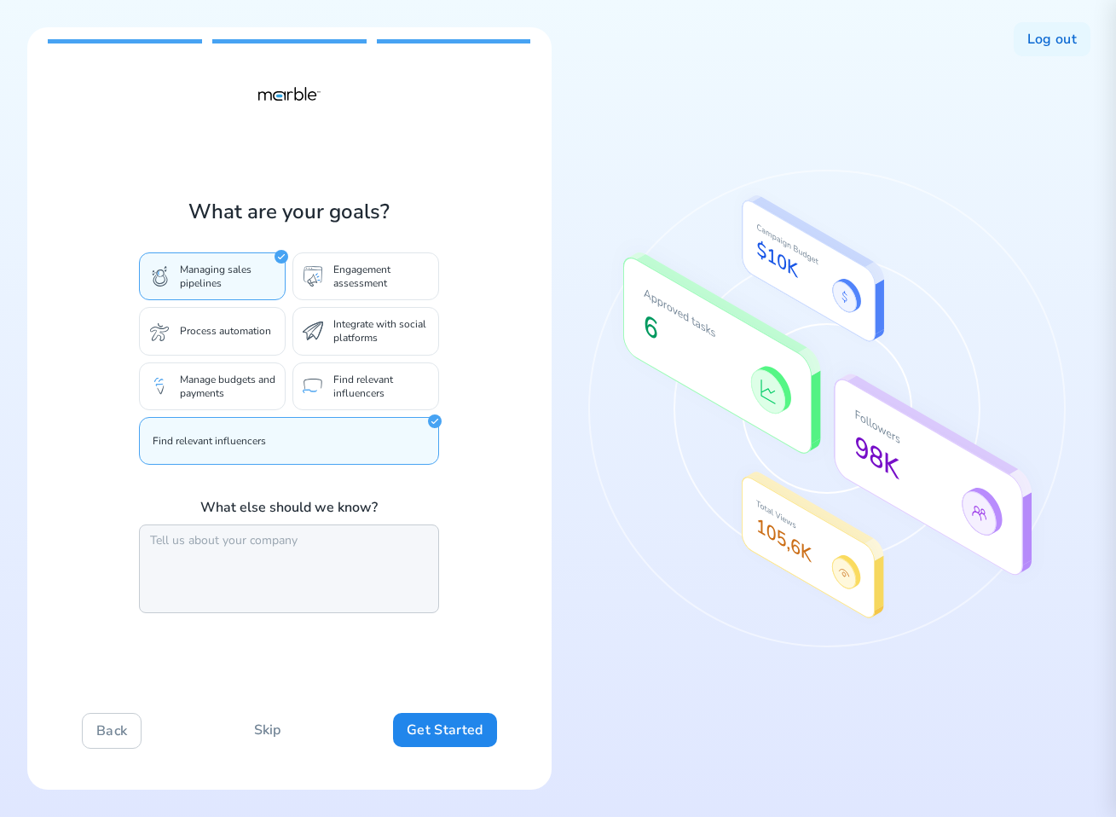
click at [241, 541] on textarea at bounding box center [289, 568] width 300 height 89
type textarea "big company"
click at [408, 721] on button "Get Started" at bounding box center [444, 730] width 103 height 34
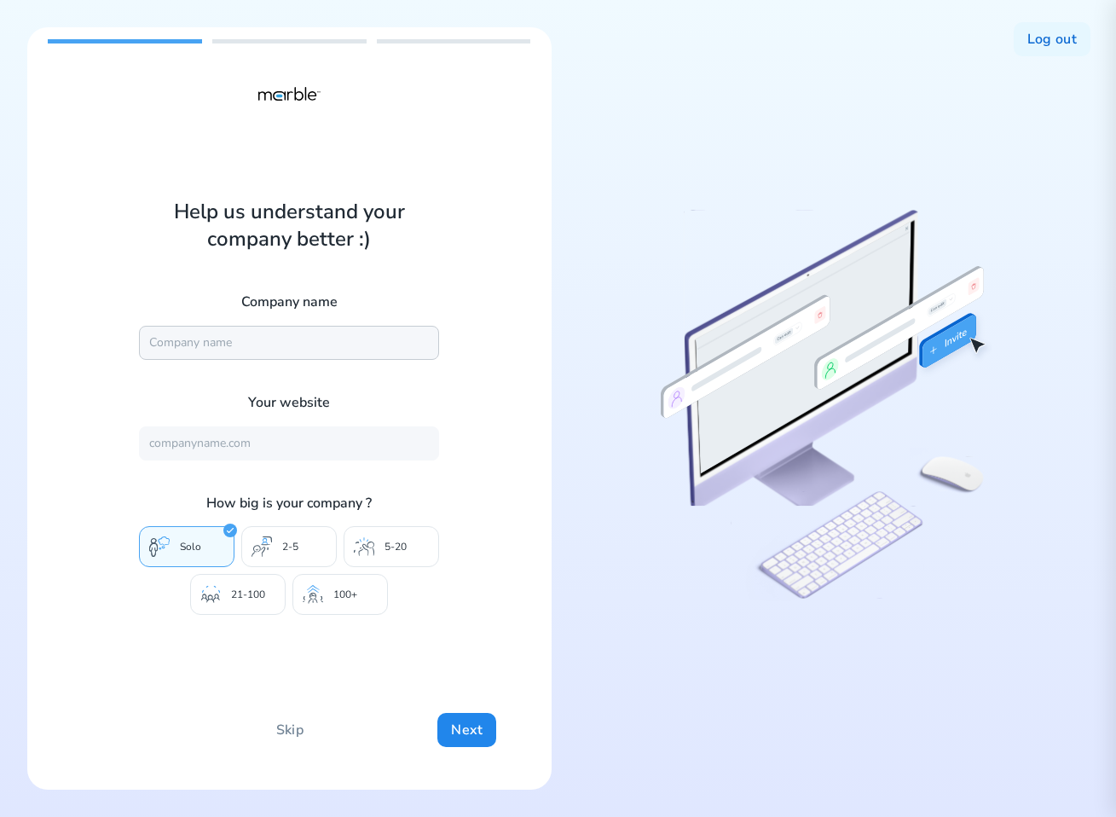
click at [237, 336] on input "text" at bounding box center [289, 343] width 300 height 34
type input "Marble"
click at [241, 440] on input "text" at bounding box center [289, 443] width 300 height 34
type input "https://mrbl.bio/"
click at [356, 608] on div "100+" at bounding box center [340, 594] width 96 height 41
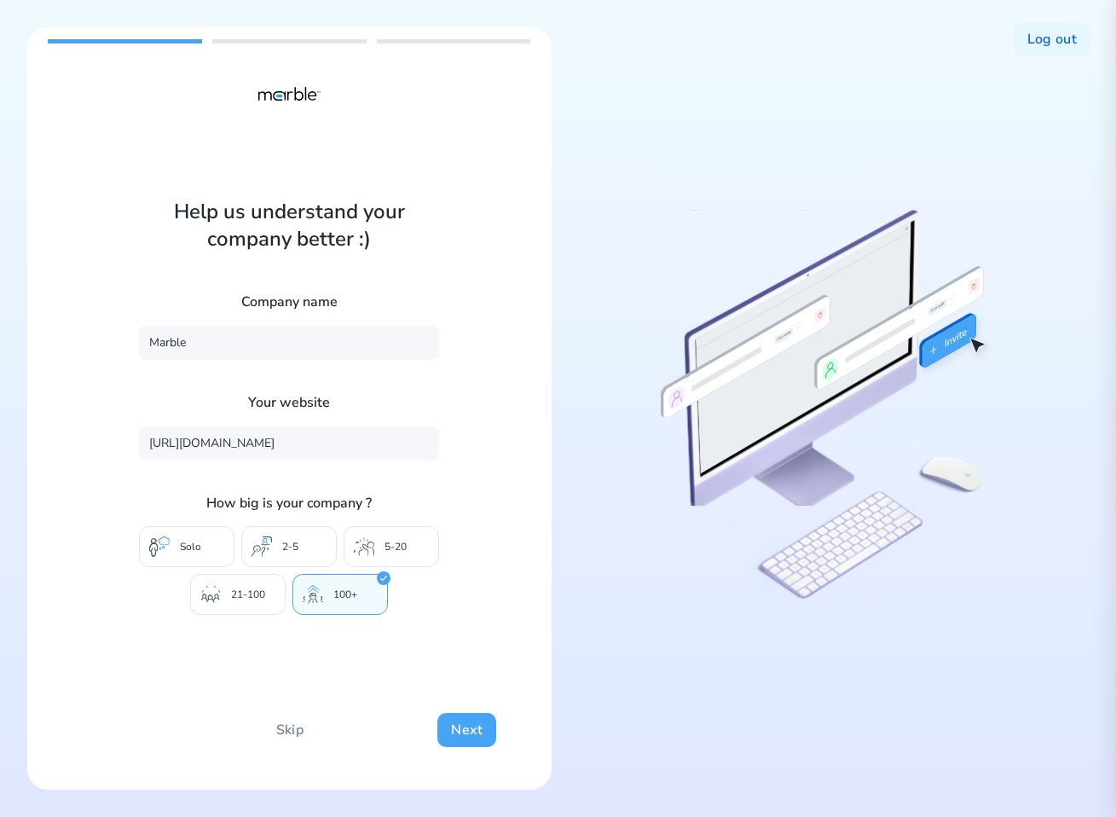
click at [460, 714] on button "Next" at bounding box center [466, 730] width 59 height 34
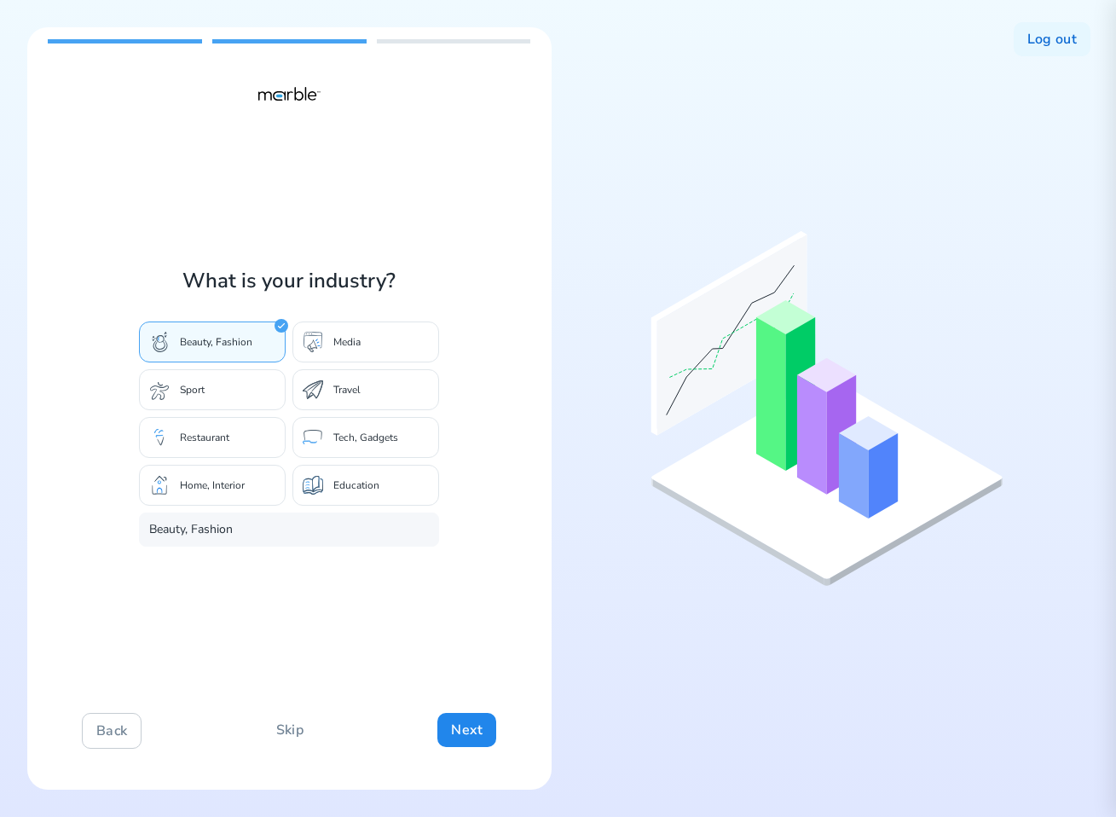
click at [211, 381] on div "Sport" at bounding box center [212, 389] width 147 height 41
type input "Sport"
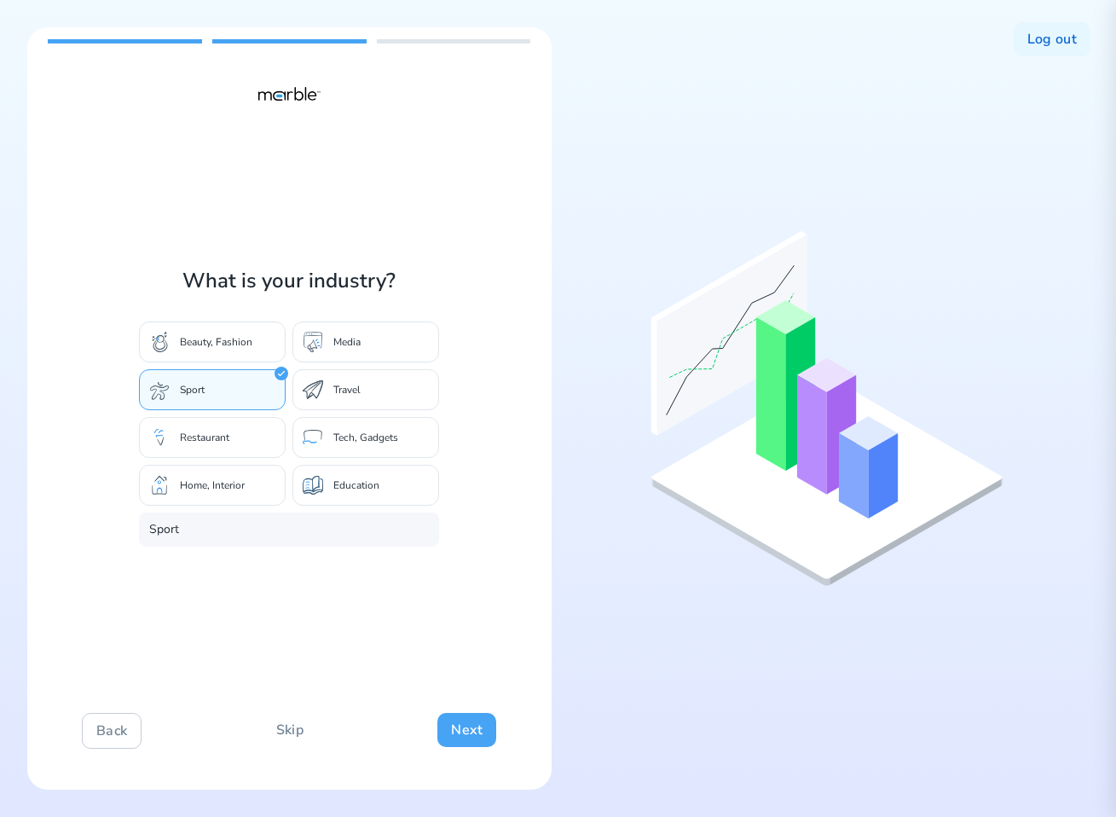
click at [481, 731] on button "Next" at bounding box center [466, 730] width 59 height 34
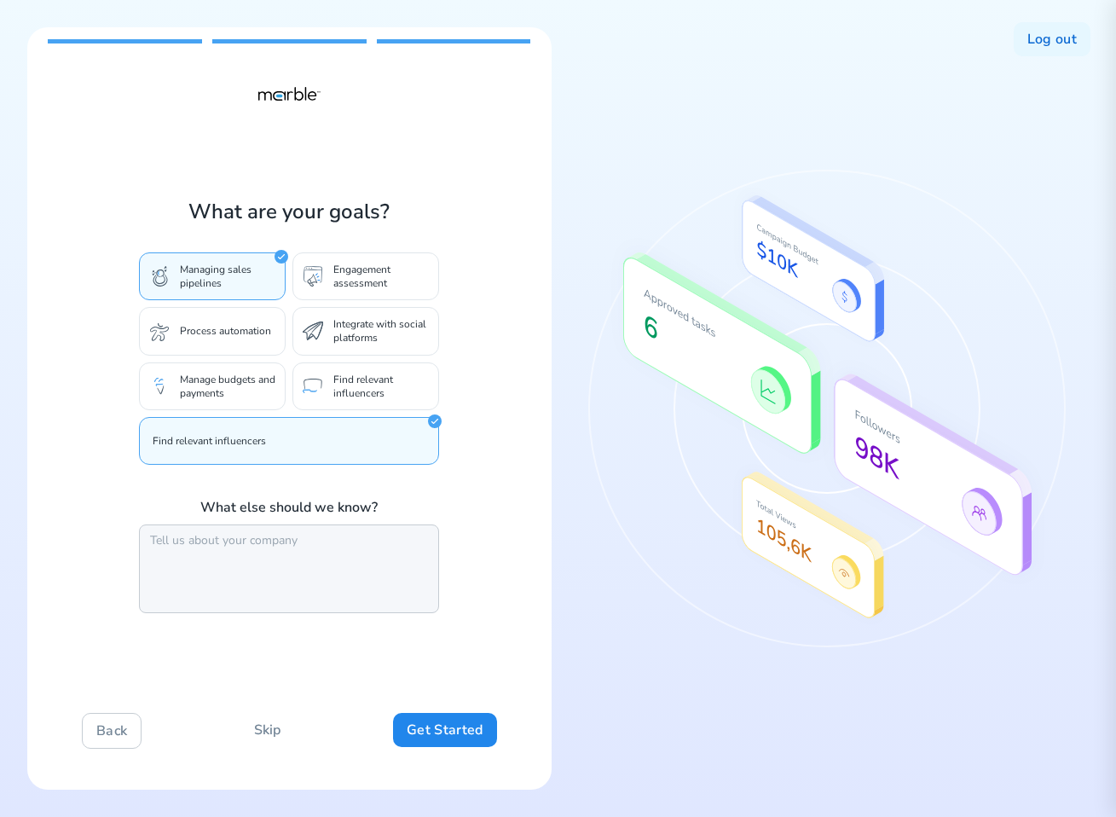
click at [334, 557] on textarea at bounding box center [289, 568] width 300 height 89
type textarea "jjjj"
click at [425, 734] on button "Get Started" at bounding box center [444, 730] width 103 height 34
